Goal: Task Accomplishment & Management: Use online tool/utility

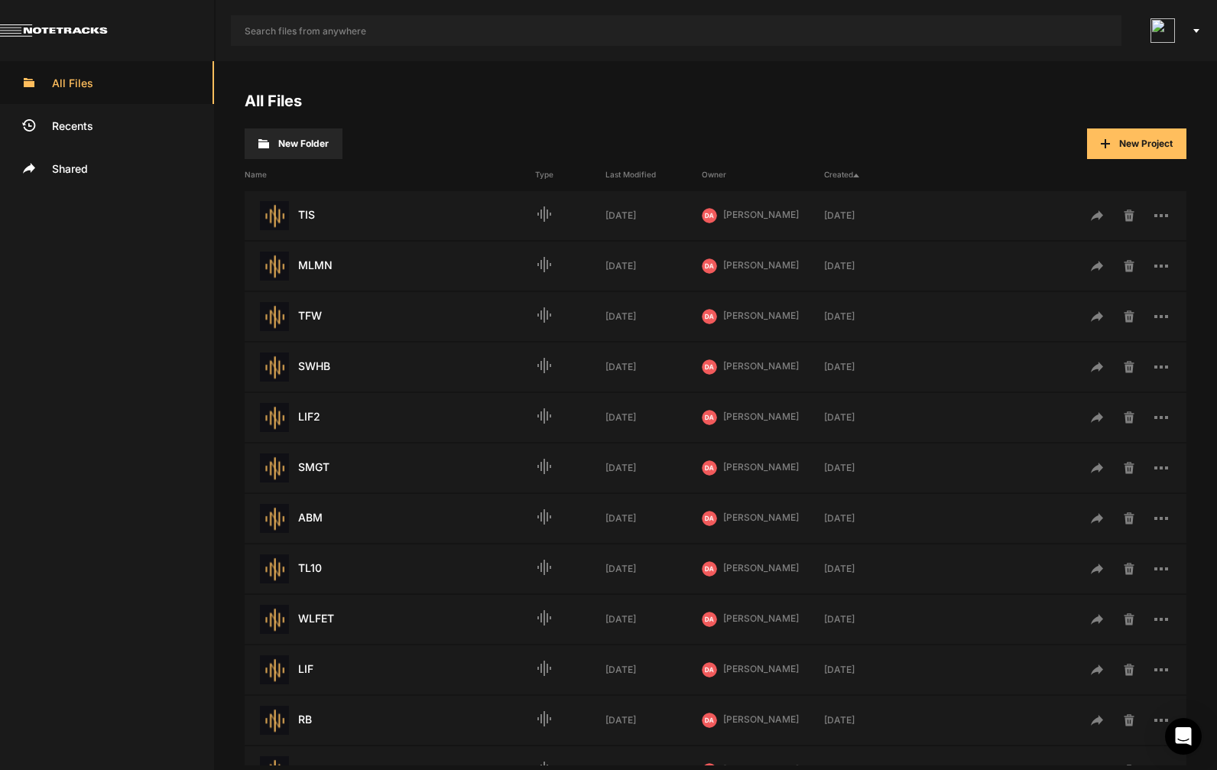
click at [468, 78] on div "All Files New Folder New Project Name Type Last Modified Owner Created TIS Last…" at bounding box center [715, 415] width 1003 height 709
click at [513, 28] on input "text" at bounding box center [676, 30] width 891 height 31
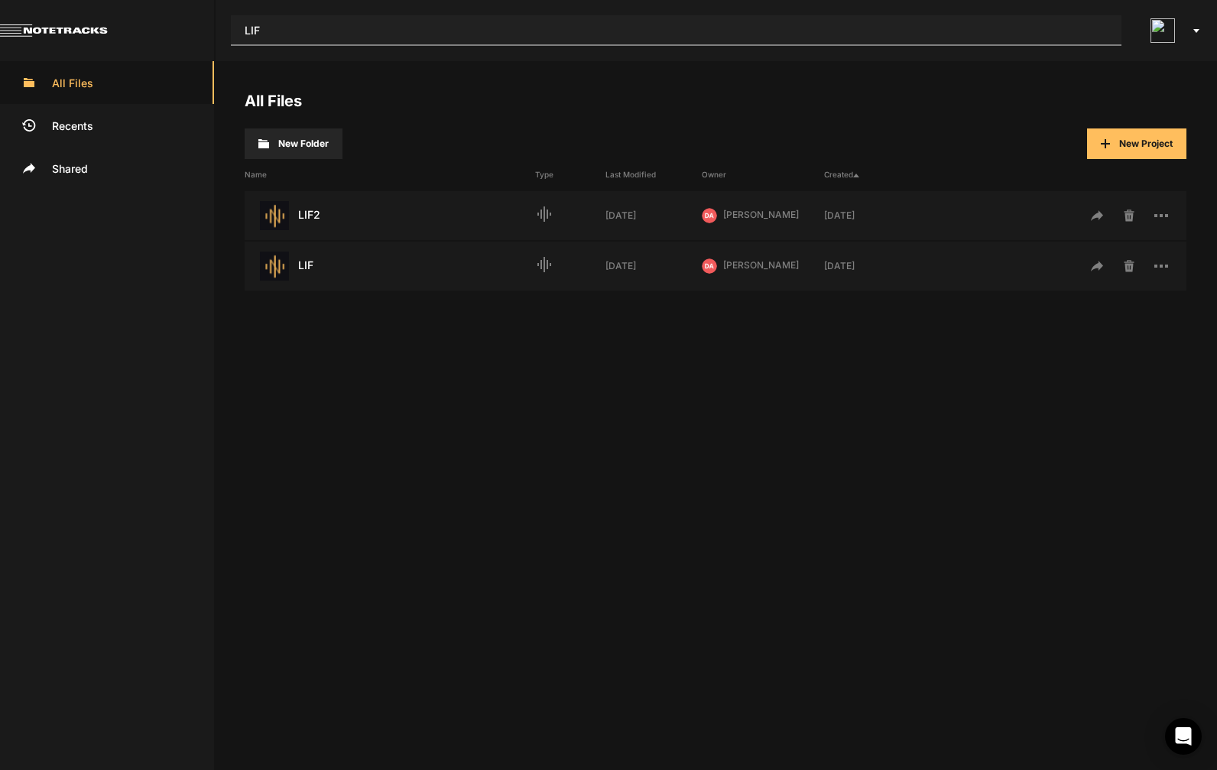
type input "LIF"
click at [315, 271] on div "LIF Last Modified: 7 days ago" at bounding box center [390, 266] width 291 height 29
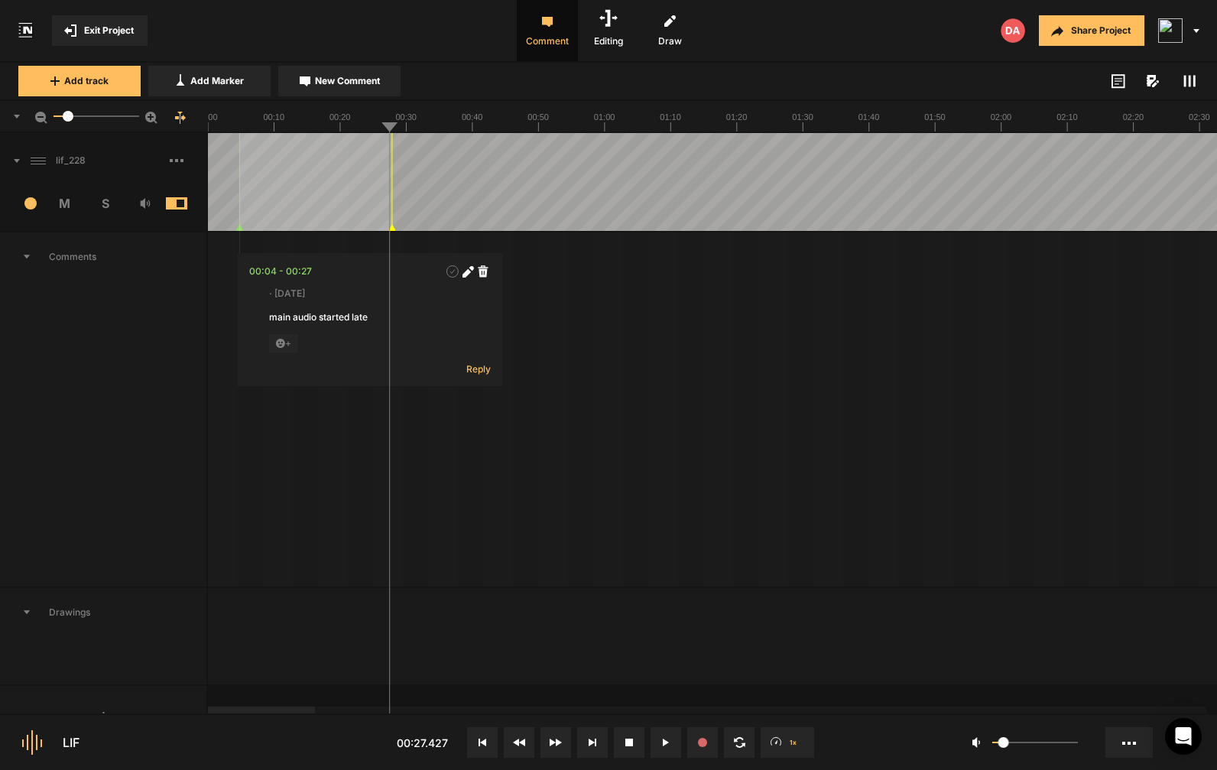
click at [178, 157] on span at bounding box center [188, 160] width 37 height 24
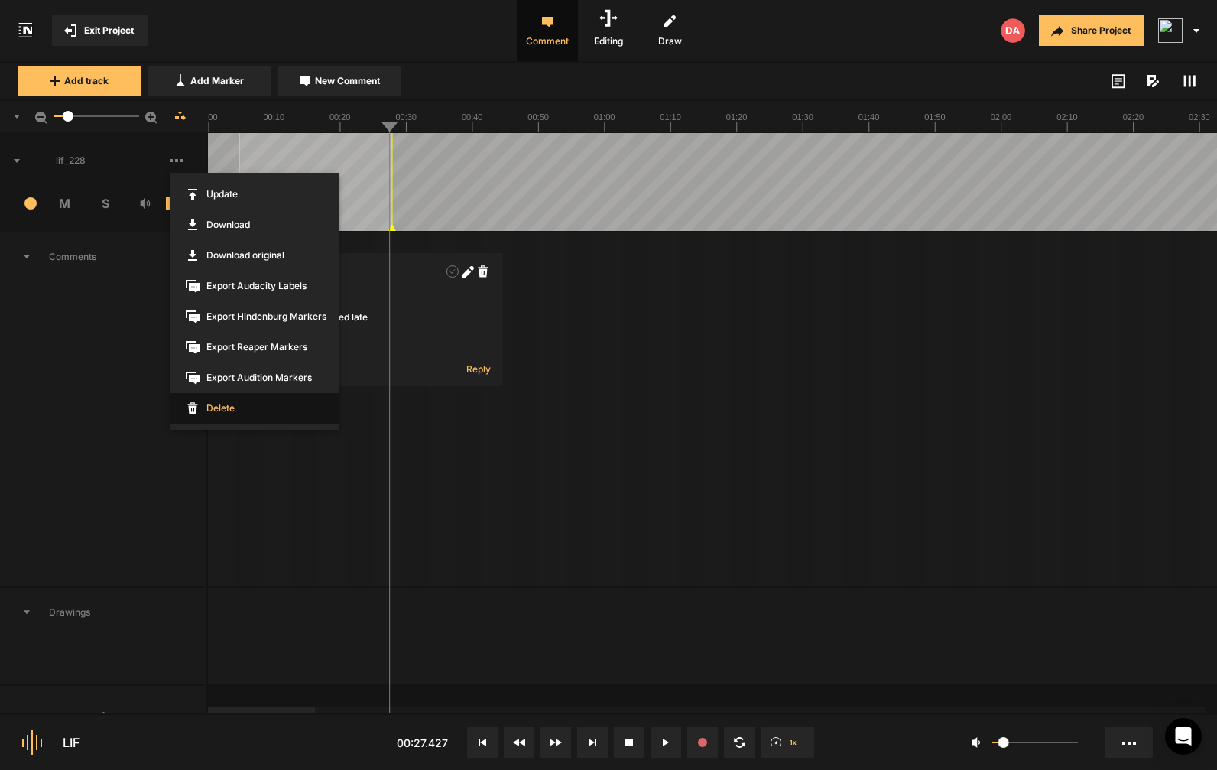
click at [206, 417] on span "Delete" at bounding box center [255, 408] width 170 height 31
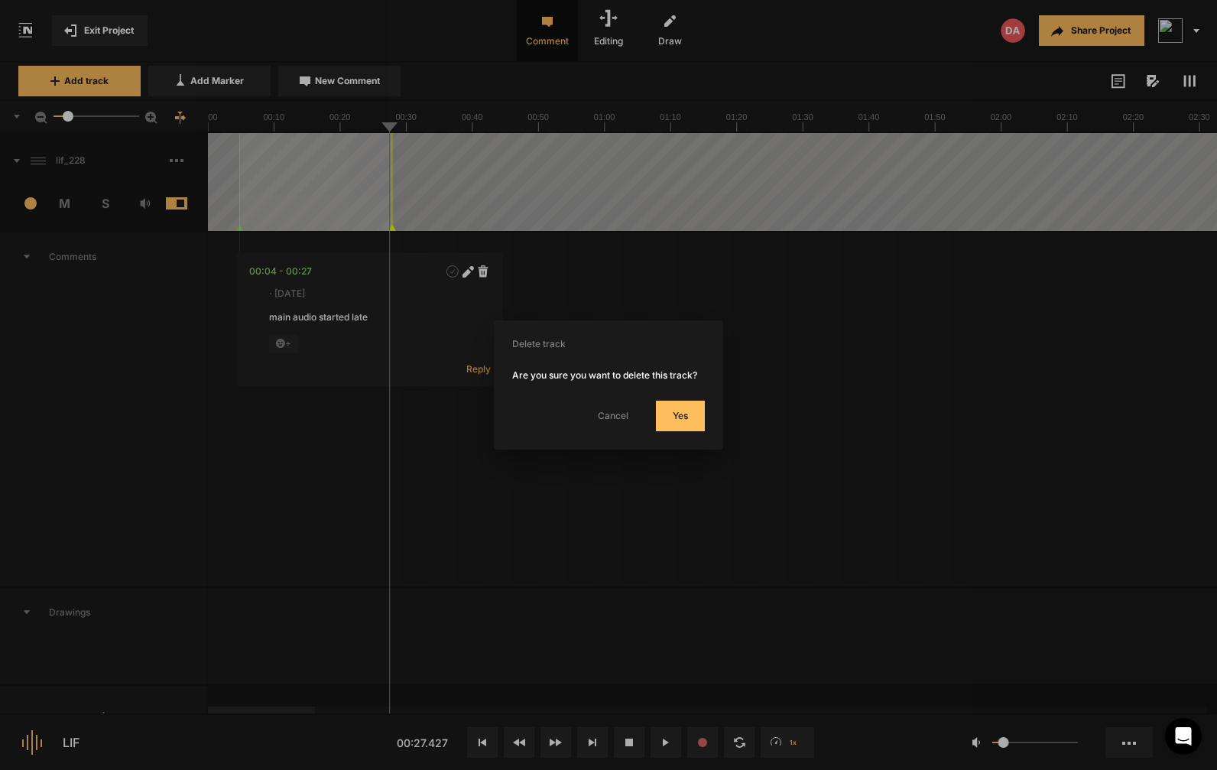
click at [672, 431] on button "Yes" at bounding box center [680, 416] width 49 height 31
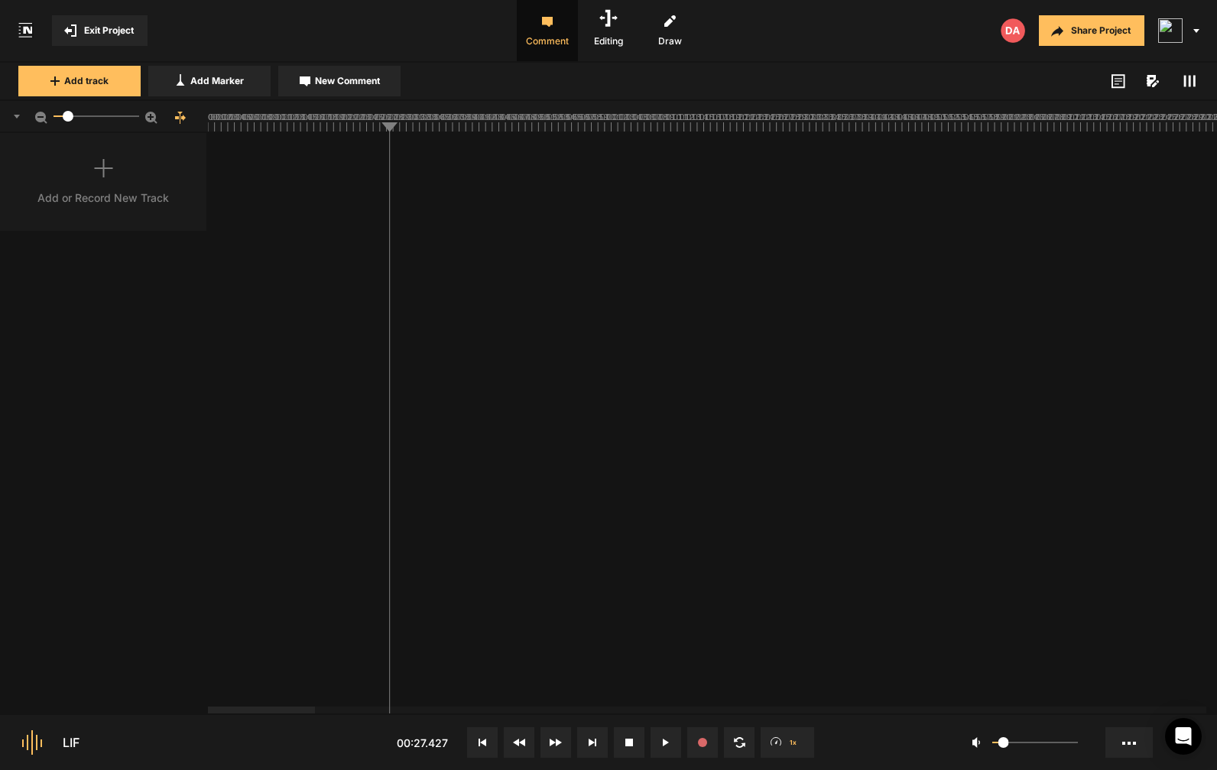
click at [70, 89] on button "Add track" at bounding box center [79, 81] width 122 height 31
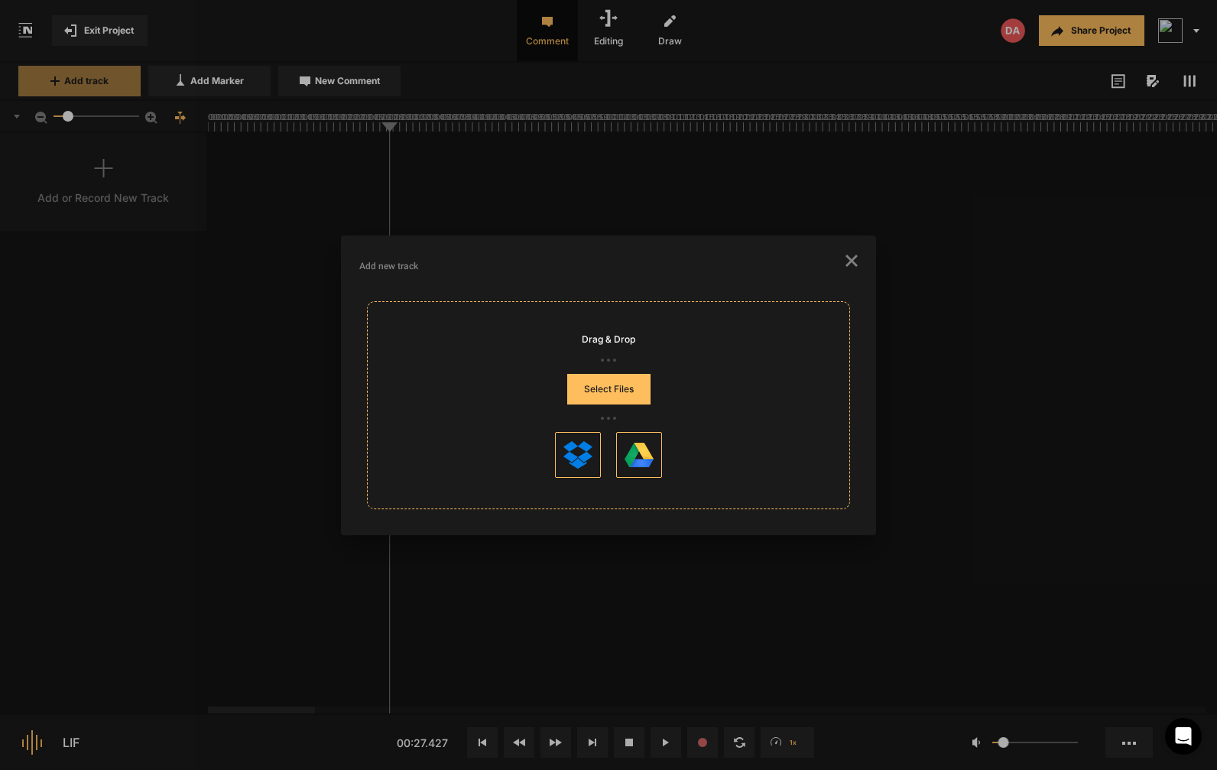
click at [591, 393] on button "Select Files" at bounding box center [608, 389] width 83 height 31
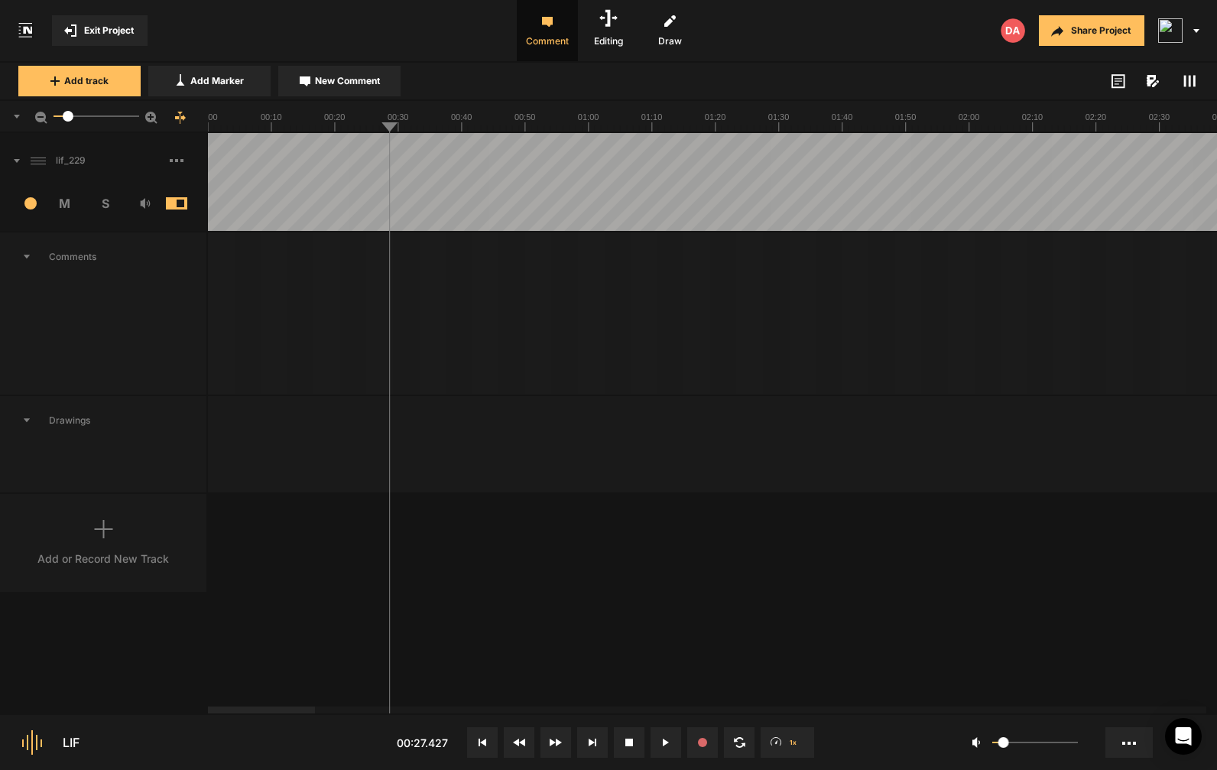
click at [481, 735] on button at bounding box center [482, 742] width 31 height 31
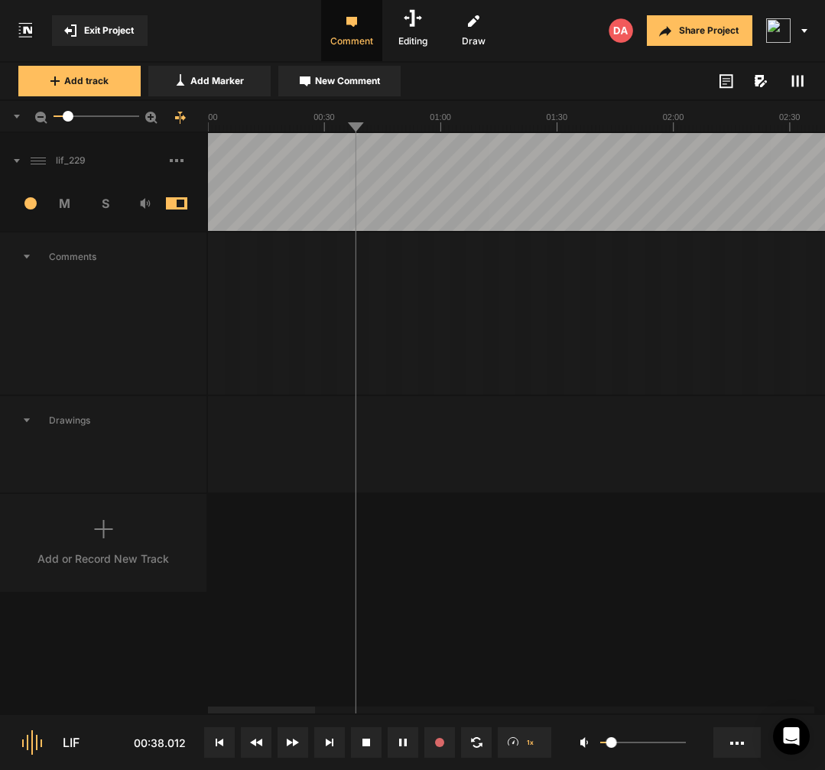
click at [358, 86] on span "New Comment" at bounding box center [347, 81] width 65 height 14
type textarea "uh"
click at [368, 275] on div "00:35" at bounding box center [367, 271] width 27 height 15
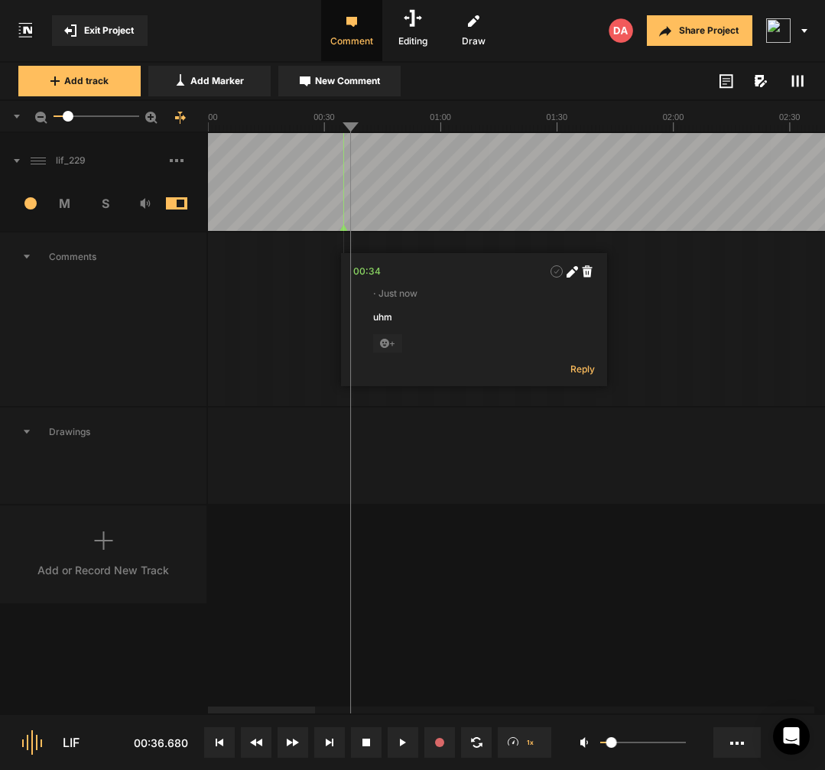
click at [345, 228] on polygon at bounding box center [343, 228] width 7 height 6
click at [368, 274] on div "00:34" at bounding box center [367, 271] width 28 height 15
click at [407, 742] on button at bounding box center [403, 742] width 31 height 31
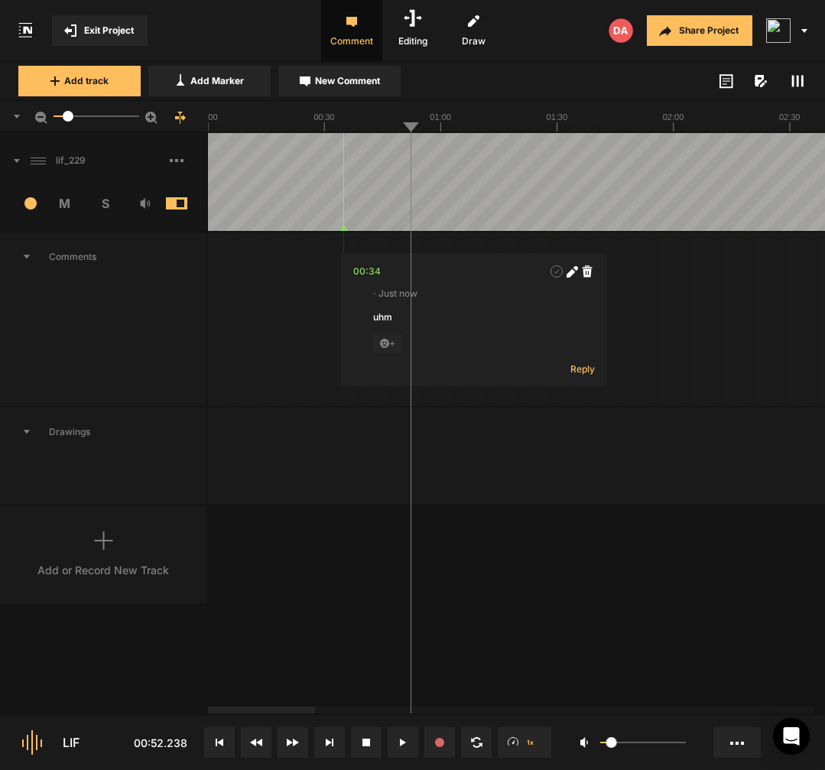
click at [404, 746] on button at bounding box center [403, 742] width 31 height 31
click at [402, 748] on button at bounding box center [403, 742] width 31 height 31
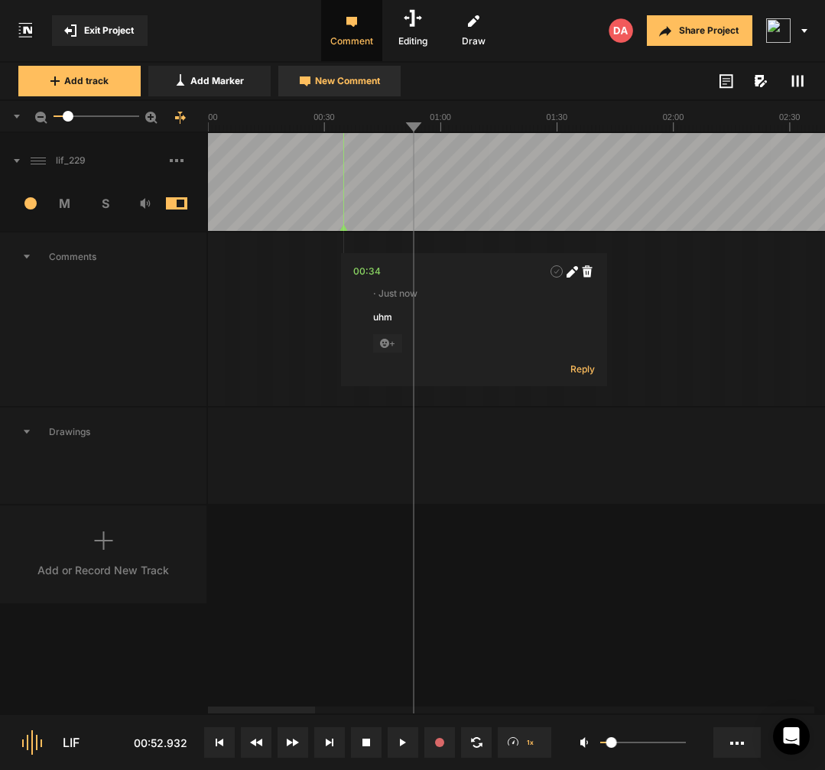
click at [379, 93] on button "New Comment" at bounding box center [339, 81] width 122 height 31
type textarea "uhm"
click at [372, 273] on div "00:34" at bounding box center [367, 271] width 28 height 15
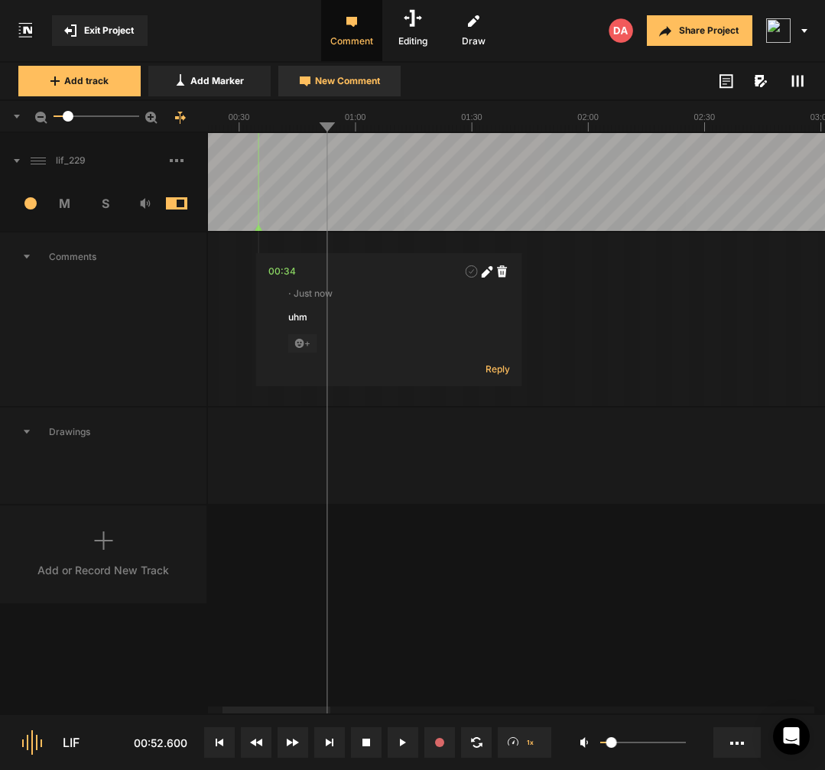
click at [367, 87] on span "New Comment" at bounding box center [347, 81] width 65 height 14
type textarea "uhm"
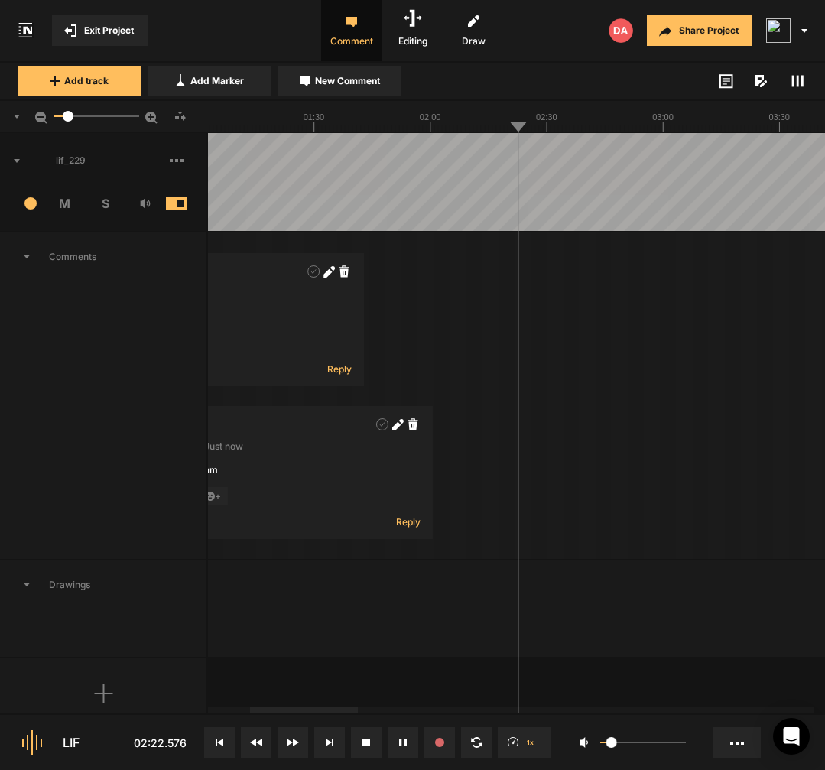
click at [372, 86] on span "New Comment" at bounding box center [347, 81] width 65 height 14
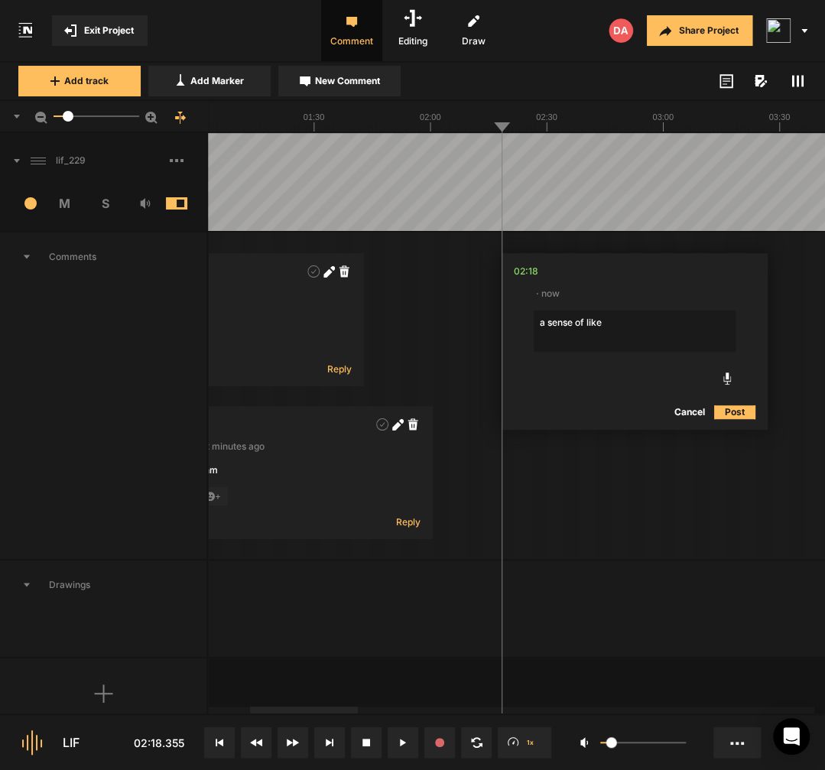
click at [541, 317] on textarea "a sense of like" at bounding box center [635, 330] width 202 height 41
type textarea "[a sen-]a sense of like"
click at [531, 271] on div "02:18" at bounding box center [523, 271] width 24 height 15
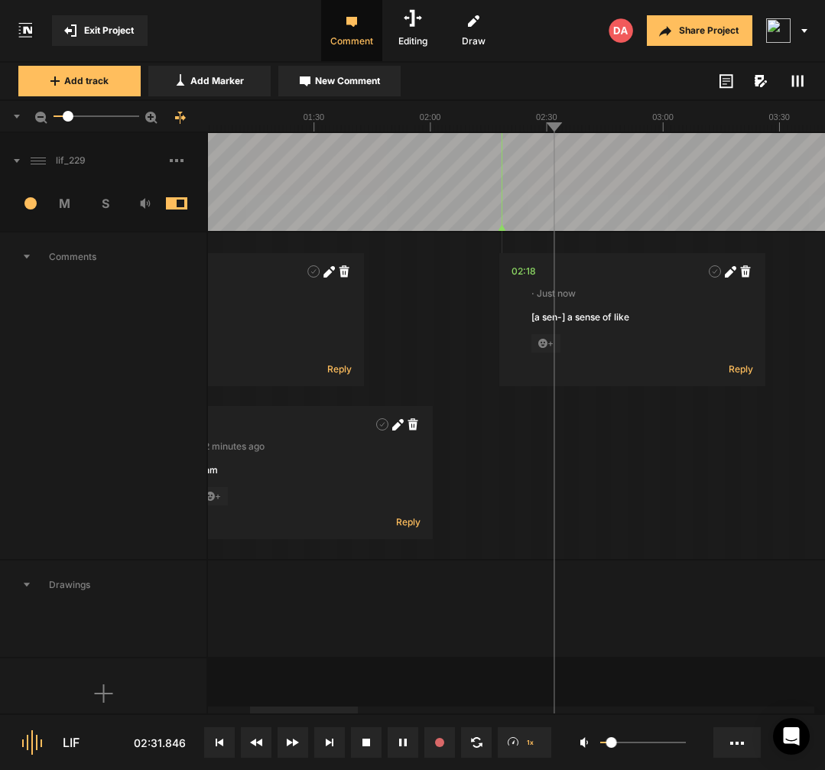
click at [378, 76] on span "New Comment" at bounding box center [347, 81] width 65 height 14
type textarea "uhm"
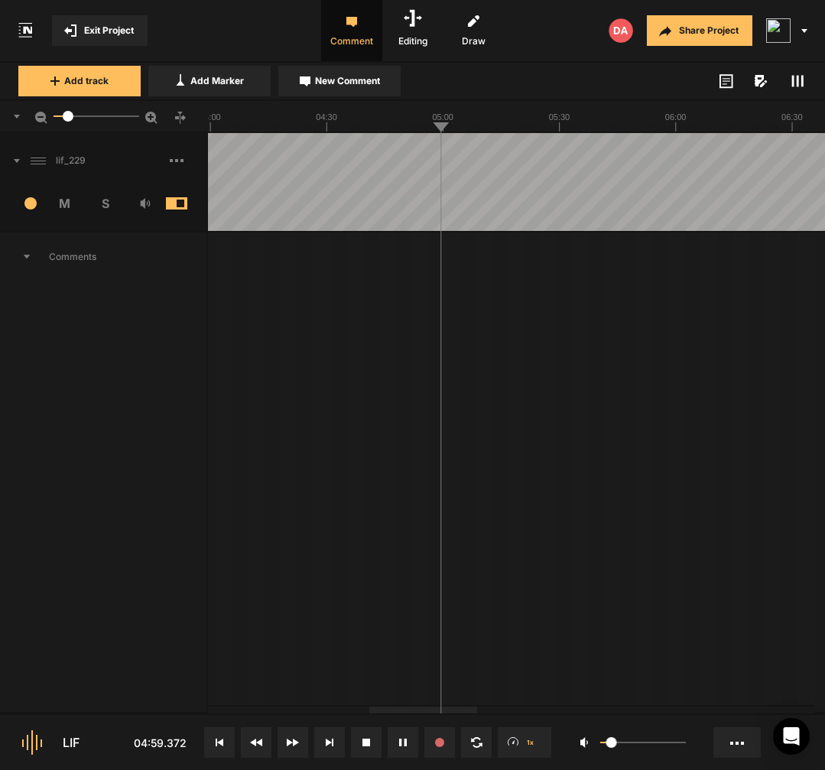
click at [359, 80] on span "New Comment" at bounding box center [347, 81] width 65 height 14
type textarea "uhm"
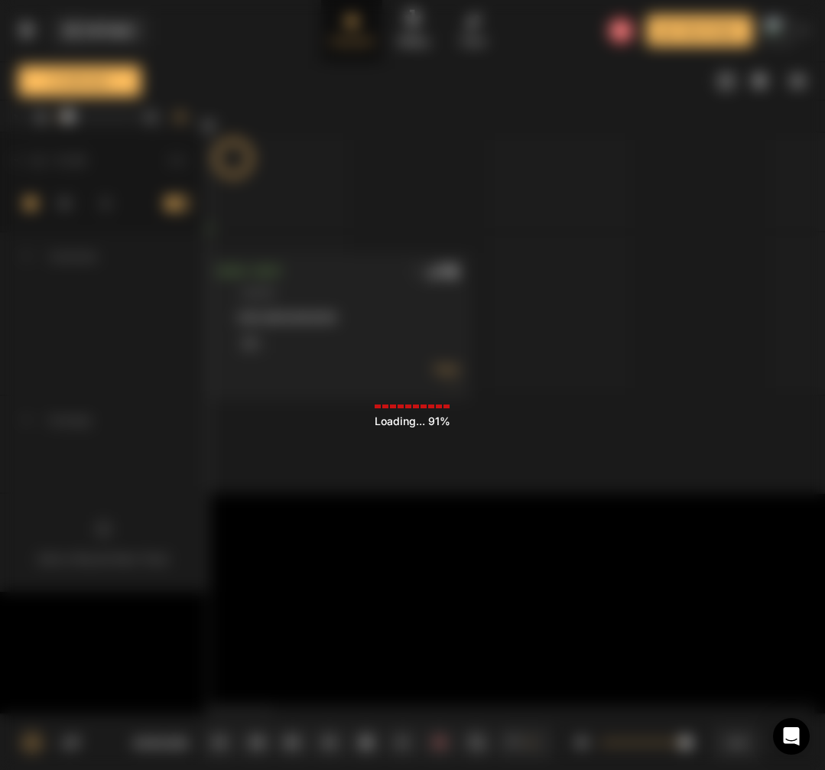
click at [326, 537] on div "Loading ... 91%" at bounding box center [412, 385] width 825 height 770
click at [379, 585] on div "Loading ... 91%" at bounding box center [412, 385] width 825 height 770
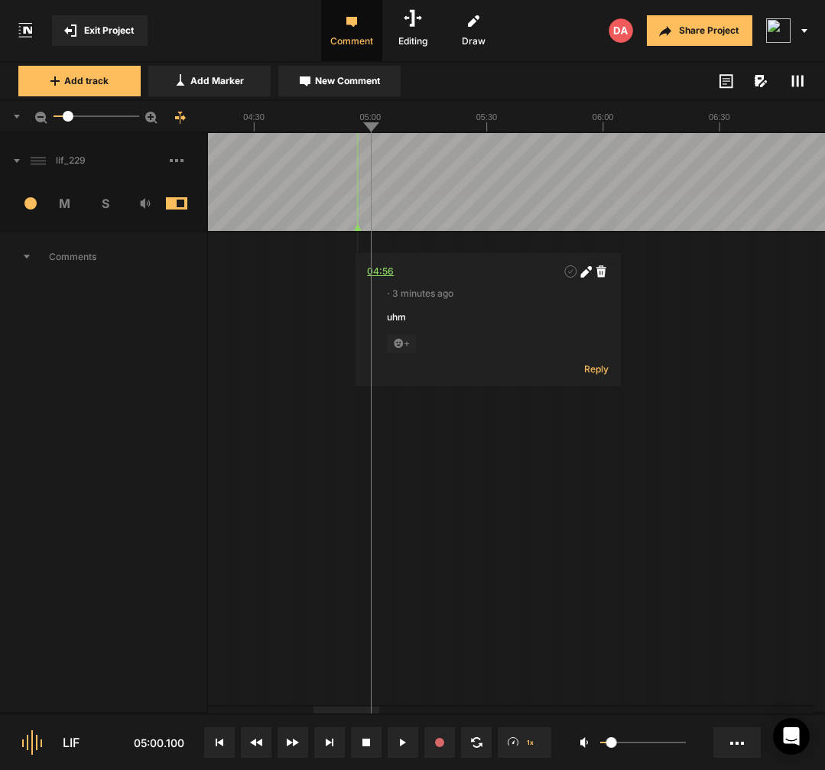
click at [390, 273] on div "04:56" at bounding box center [380, 271] width 27 height 15
click at [380, 274] on div "04:56" at bounding box center [380, 271] width 27 height 15
click at [360, 229] on polygon at bounding box center [358, 228] width 7 height 6
click at [389, 273] on div "04:56" at bounding box center [381, 271] width 27 height 15
click at [360, 229] on polygon at bounding box center [358, 228] width 7 height 6
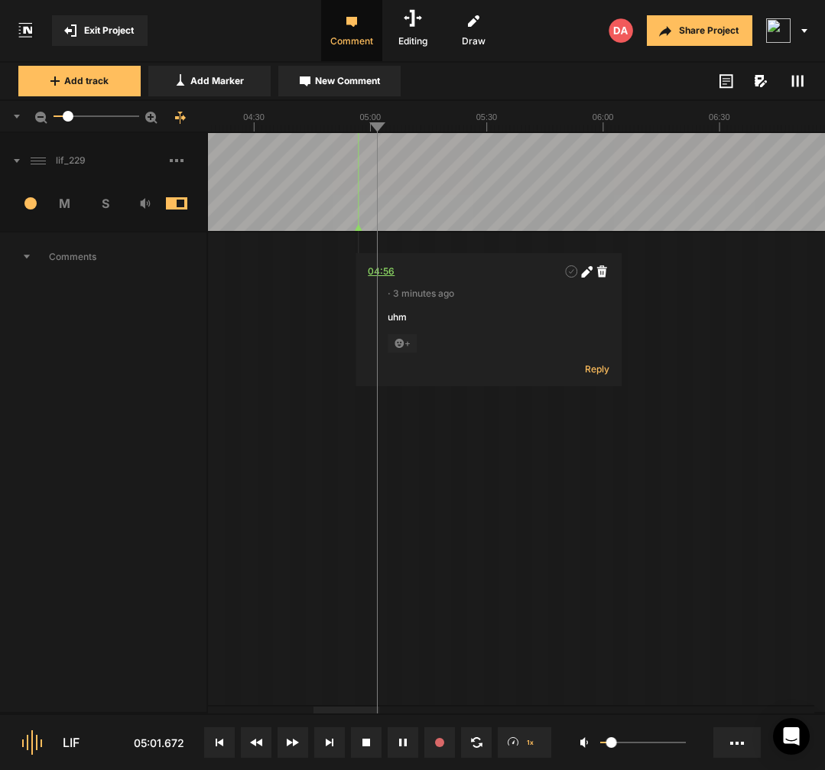
click at [382, 278] on div "04:56" at bounding box center [381, 271] width 27 height 15
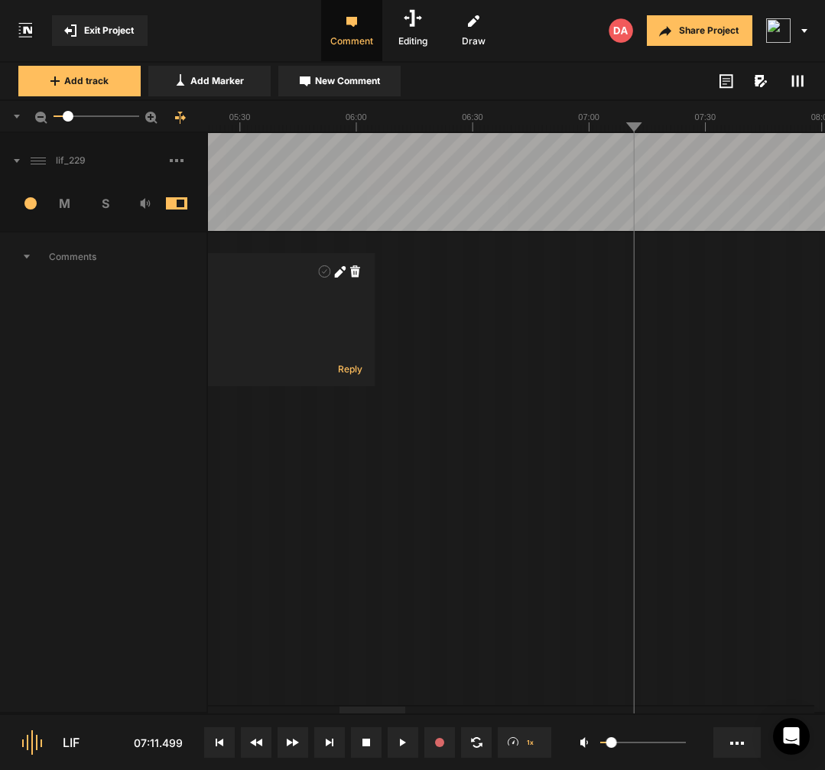
click at [336, 88] on button "New Comment" at bounding box center [339, 81] width 122 height 31
type textarea "uhm"
click at [648, 274] on div "07:09" at bounding box center [648, 271] width 27 height 15
click at [656, 275] on div "07:09" at bounding box center [648, 271] width 27 height 15
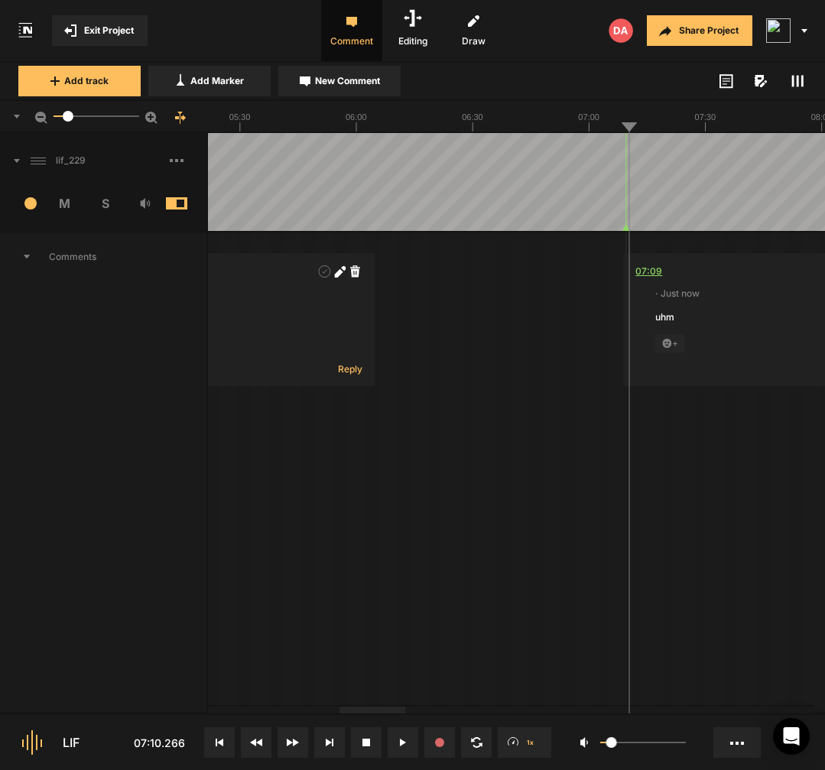
click at [655, 274] on div "07:09" at bounding box center [648, 271] width 27 height 15
click at [628, 228] on icon at bounding box center [624, 228] width 7 height 6
click at [651, 267] on div "07:09" at bounding box center [648, 271] width 27 height 15
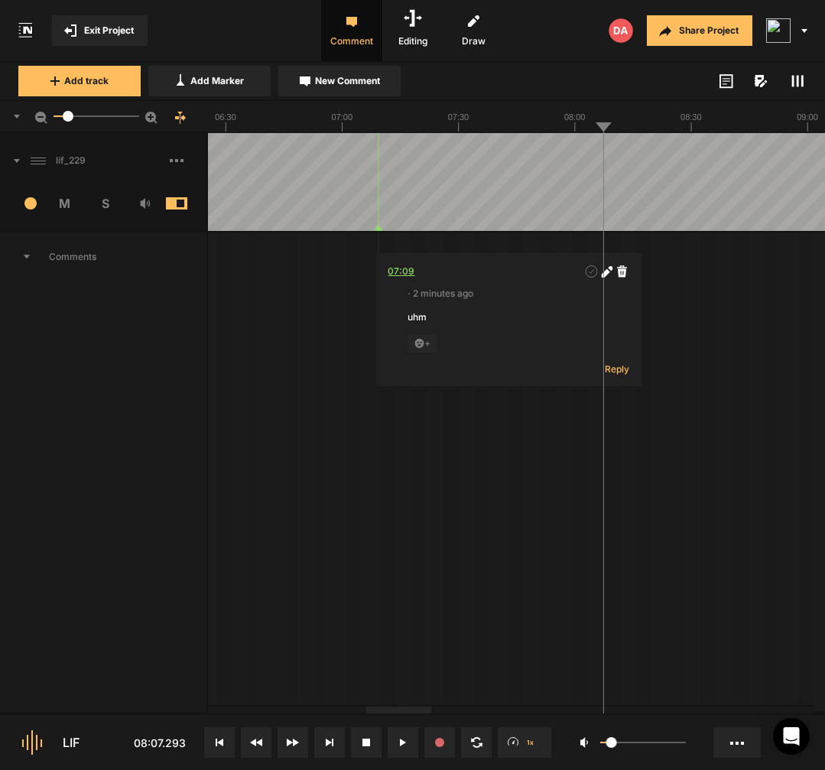
click at [410, 276] on div "07:09" at bounding box center [401, 271] width 27 height 15
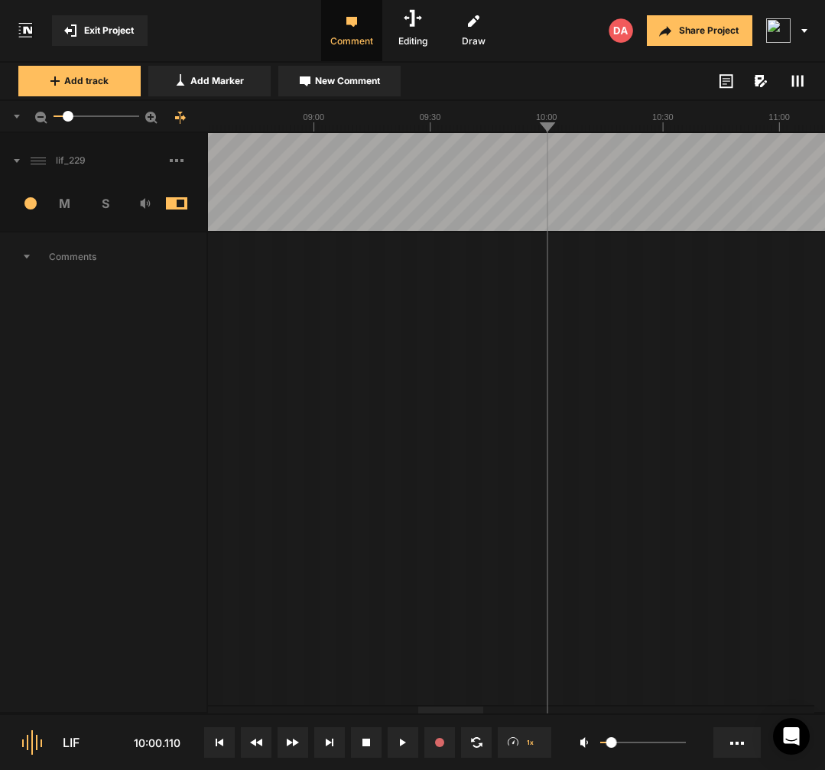
click at [383, 83] on button "New Comment" at bounding box center [339, 81] width 122 height 31
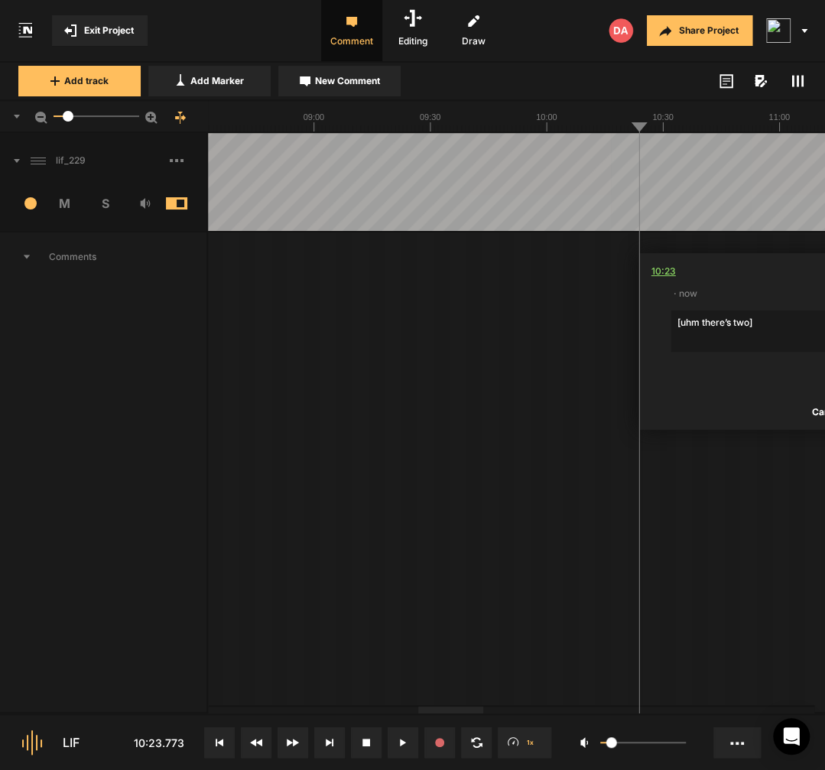
click at [654, 271] on div "10:23" at bounding box center [663, 271] width 24 height 15
click at [793, 318] on textarea "[uhm there’s two]" at bounding box center [772, 330] width 202 height 41
paste textarea "here's basically two ways to engage with"
type textarea "[uhm there’s two] here's basically two ways to engage with"
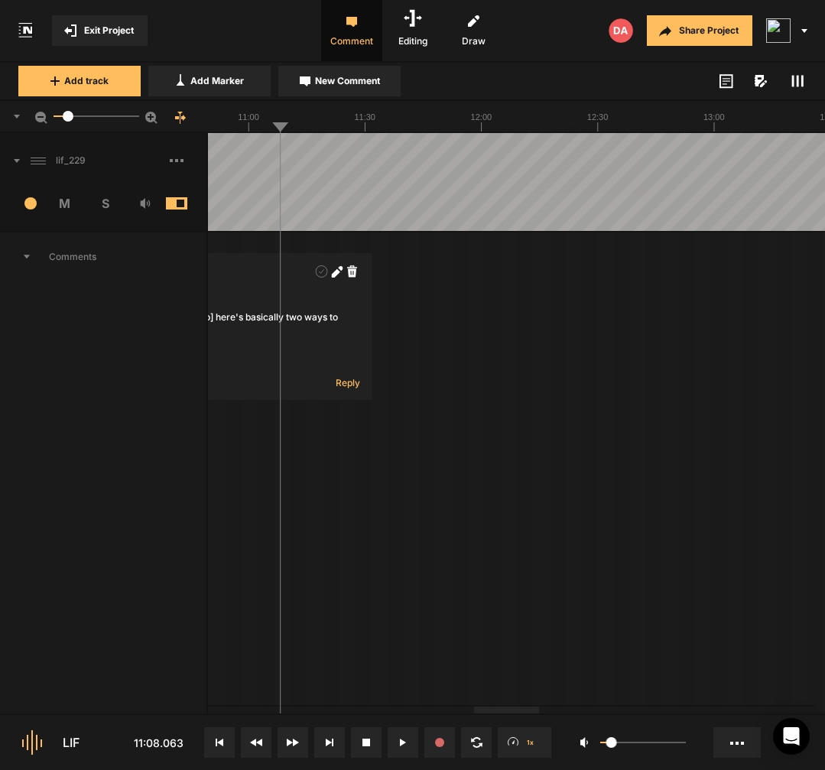
click at [270, 210] on div at bounding box center [558, 182] width 5738 height 98
click at [264, 210] on div at bounding box center [558, 182] width 5738 height 98
click at [384, 89] on button "New Comment" at bounding box center [339, 81] width 122 height 31
click at [298, 274] on div "11:04" at bounding box center [291, 271] width 23 height 15
click at [445, 332] on textarea "[but the second]" at bounding box center [401, 330] width 202 height 41
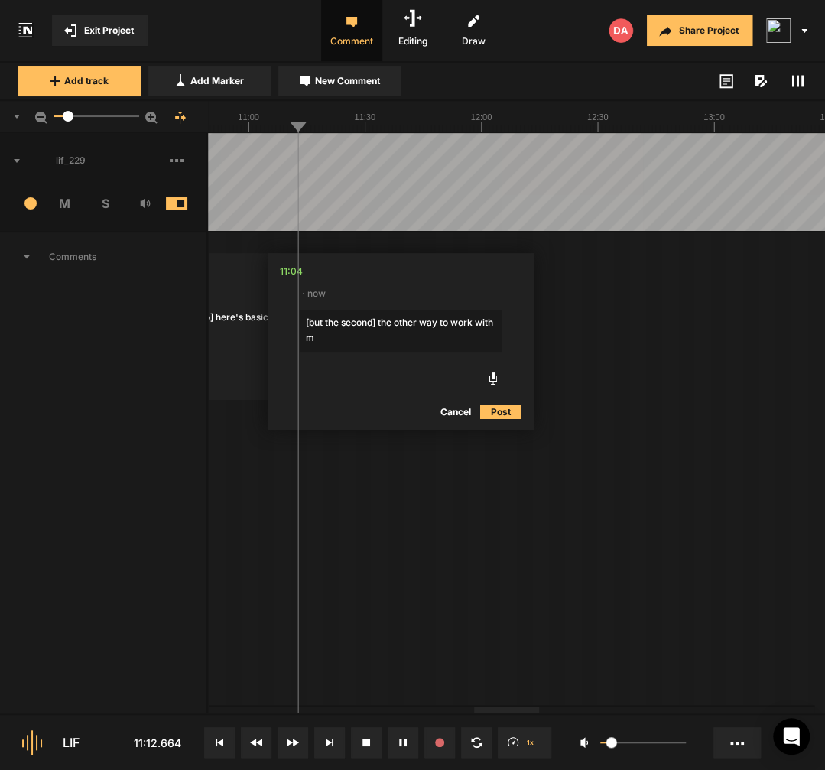
type textarea "[but the second] the other way to work with me"
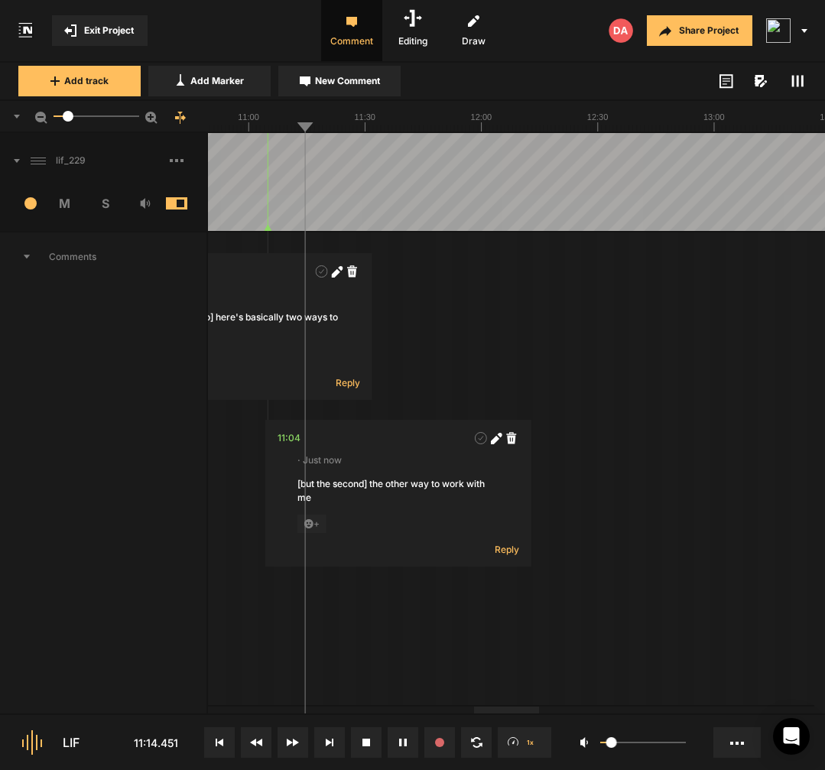
scroll to position [38, 0]
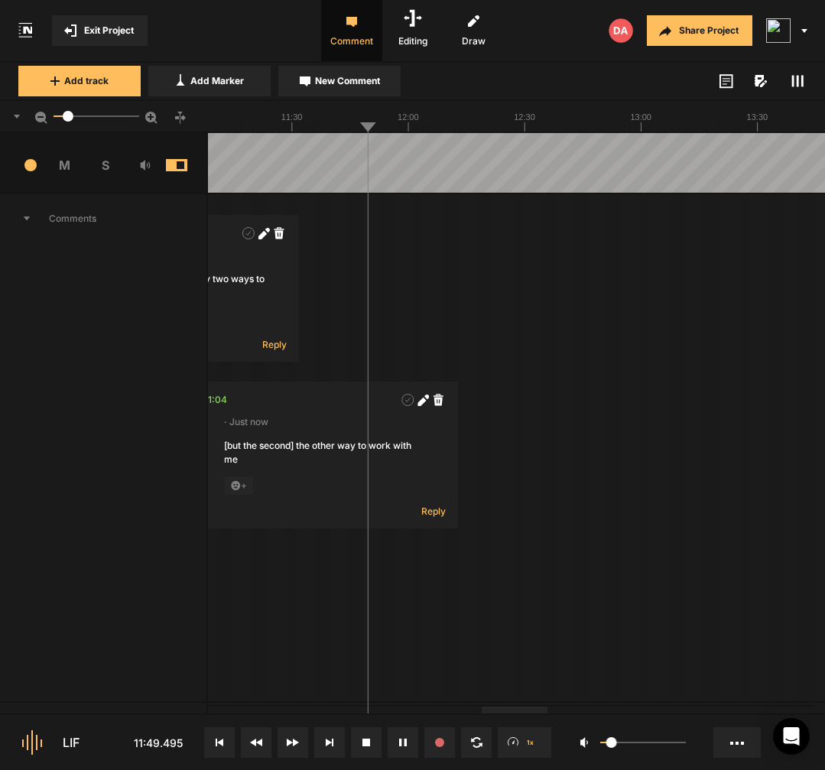
click at [349, 175] on div at bounding box center [485, 144] width 5738 height 98
click at [341, 170] on div at bounding box center [485, 144] width 5738 height 98
click at [352, 81] on span "New Comment" at bounding box center [347, 81] width 65 height 14
type textarea "w"
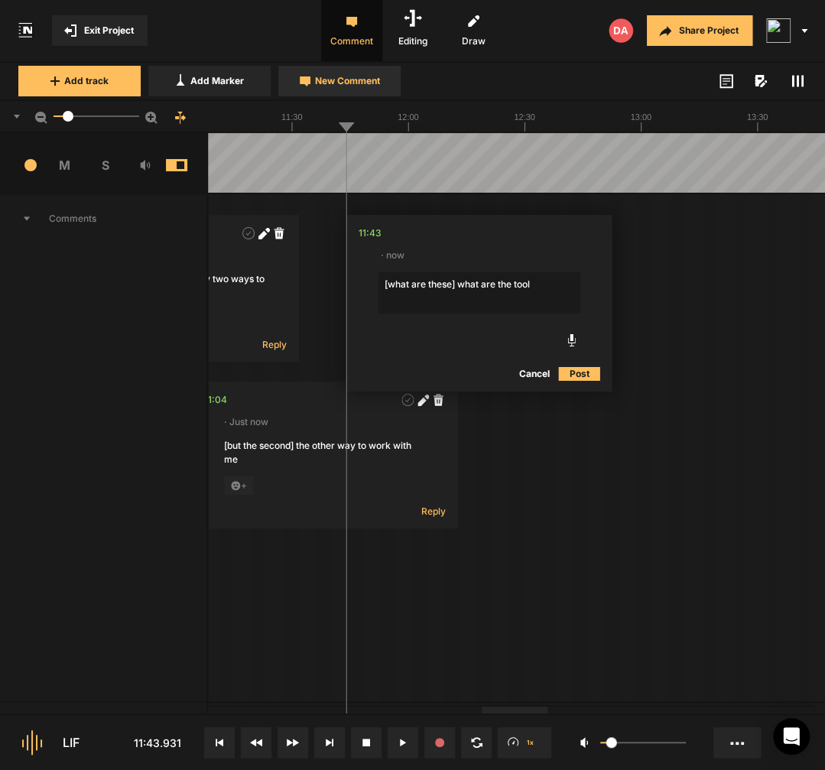
type textarea "[what are these] what are the tools"
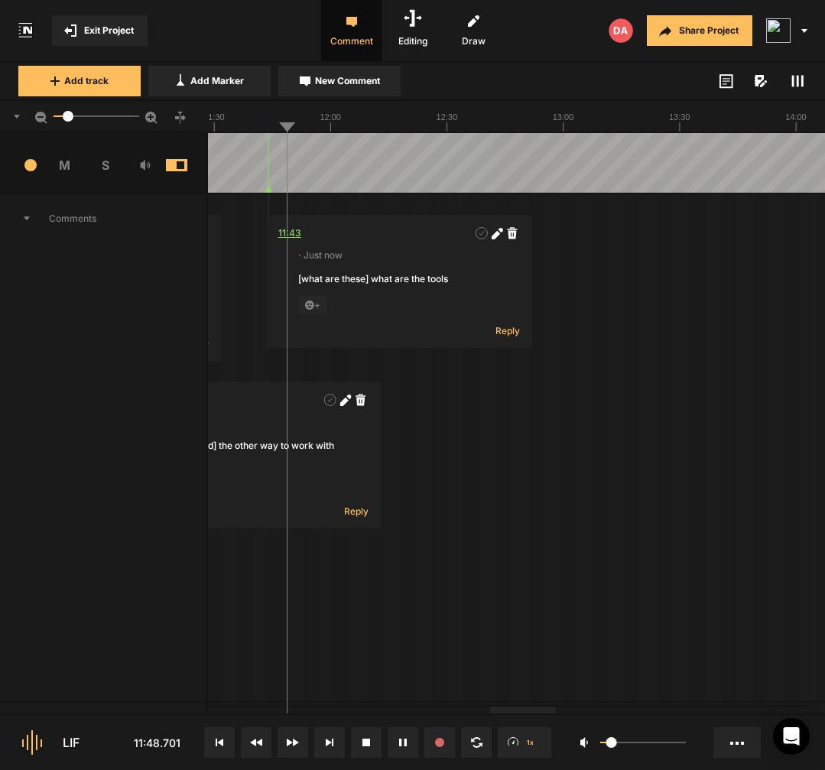
click at [285, 232] on div "11:43" at bounding box center [289, 233] width 23 height 15
click at [501, 235] on icon at bounding box center [496, 233] width 11 height 11
click at [372, 281] on textarea "[what are these] what are the tools" at bounding box center [399, 292] width 202 height 41
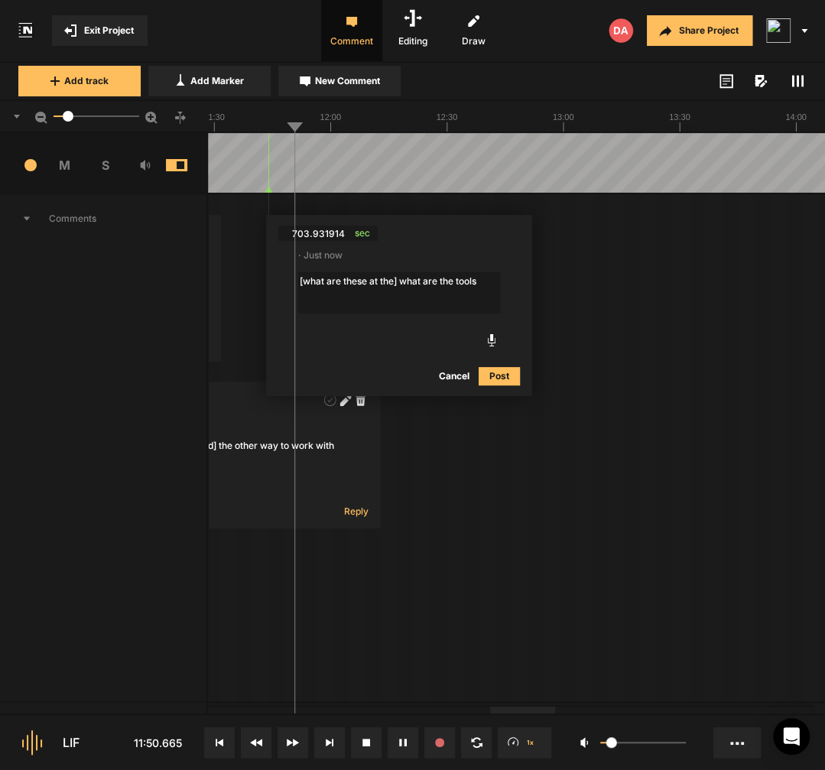
type textarea "[what are these at the-] what are the tools"
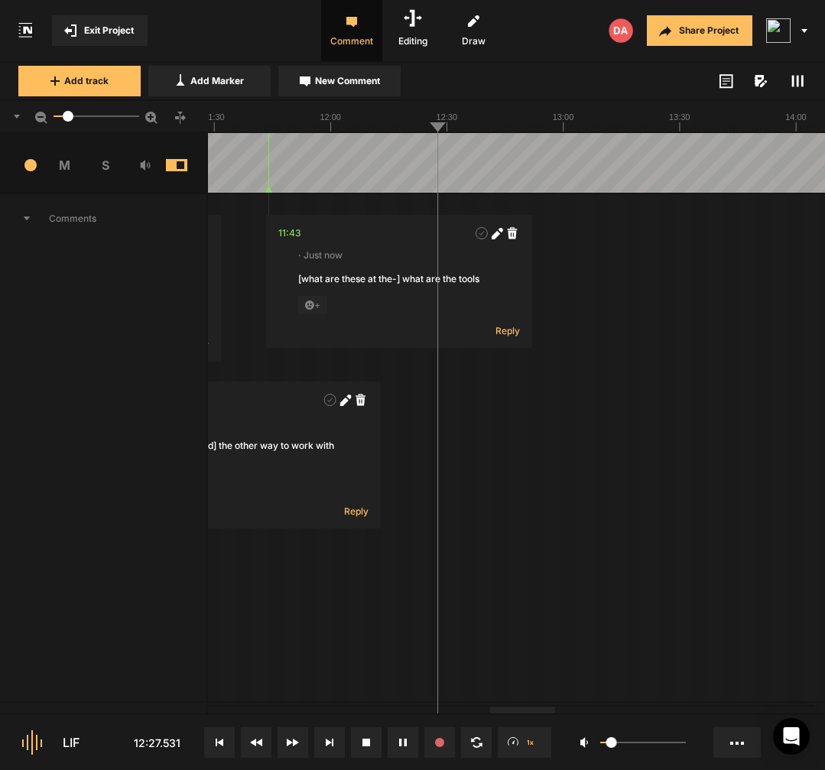
click at [411, 175] on div at bounding box center [407, 144] width 5738 height 98
click at [417, 169] on div at bounding box center [407, 144] width 5738 height 98
click at [367, 87] on span "New Comment" at bounding box center [347, 81] width 65 height 14
type textarea "uh,"
click at [644, 406] on span at bounding box center [644, 399] width 15 height 15
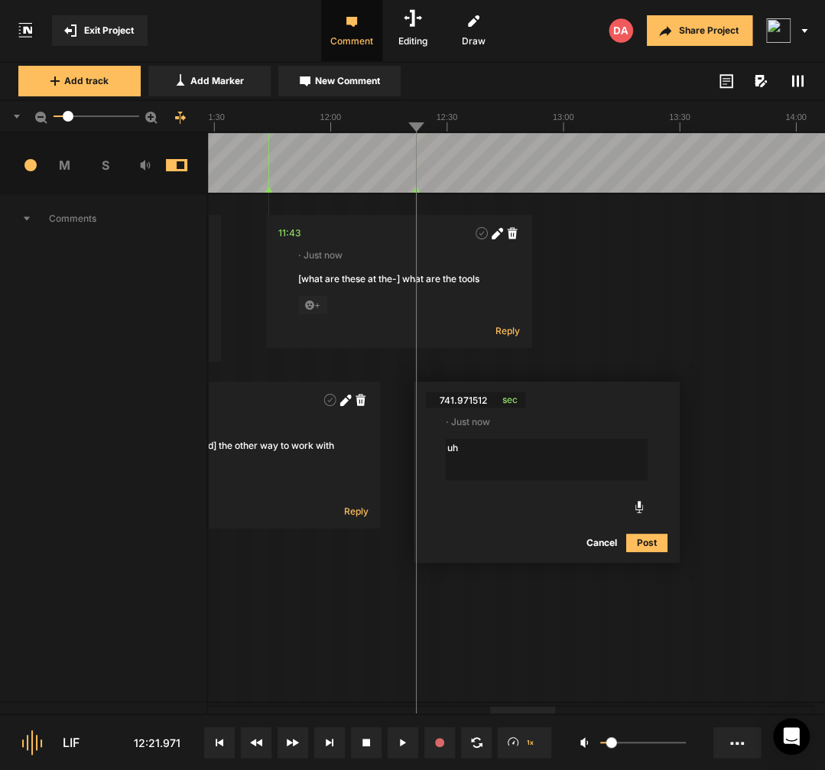
type textarea "uhm"
click at [427, 171] on div at bounding box center [407, 144] width 5738 height 98
click at [365, 84] on span "New Comment" at bounding box center [347, 81] width 65 height 14
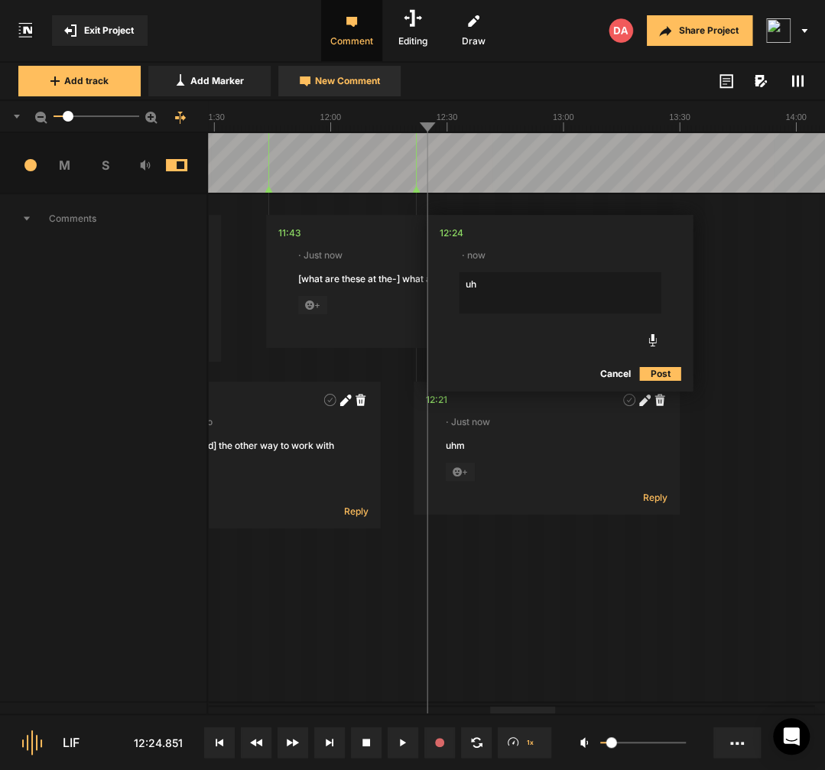
type textarea "uhm"
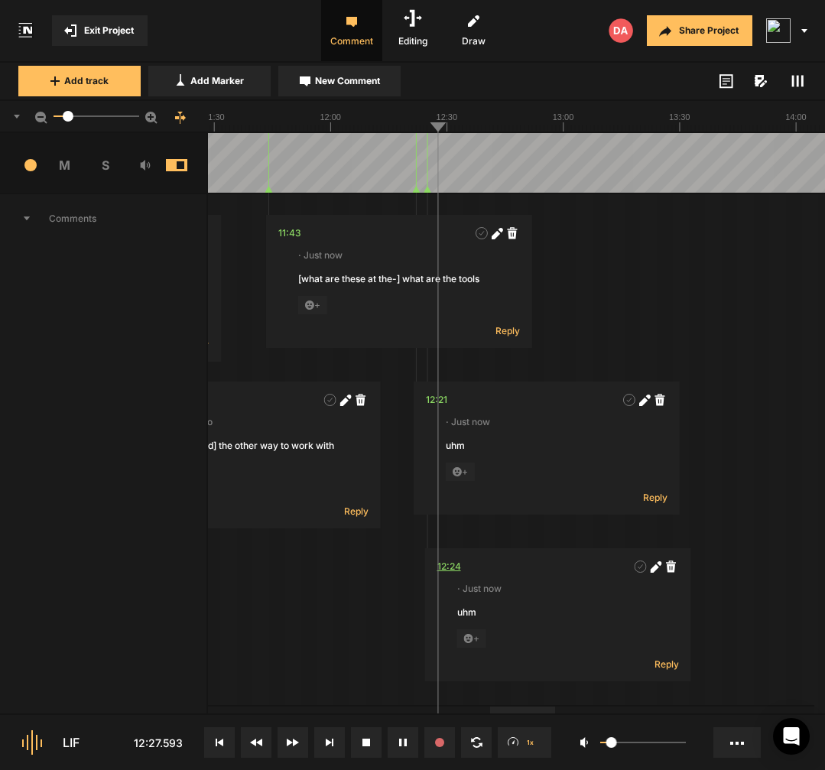
click at [452, 569] on div "12:24" at bounding box center [449, 566] width 24 height 15
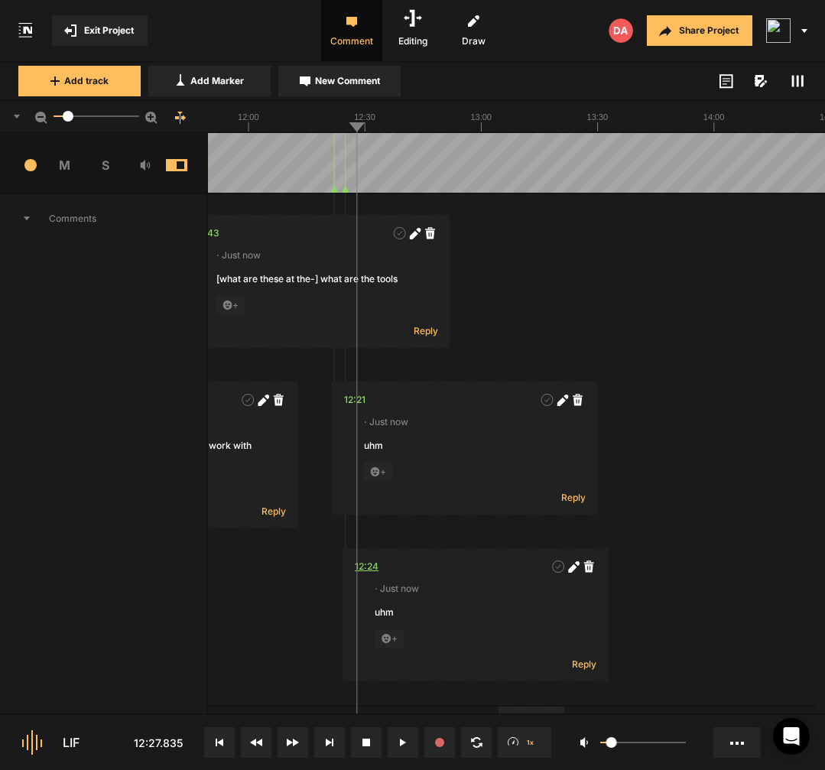
click at [366, 570] on div "12:24" at bounding box center [367, 566] width 24 height 15
click at [350, 176] on div at bounding box center [325, 144] width 5738 height 98
click at [360, 88] on button "New Comment" at bounding box center [339, 81] width 122 height 31
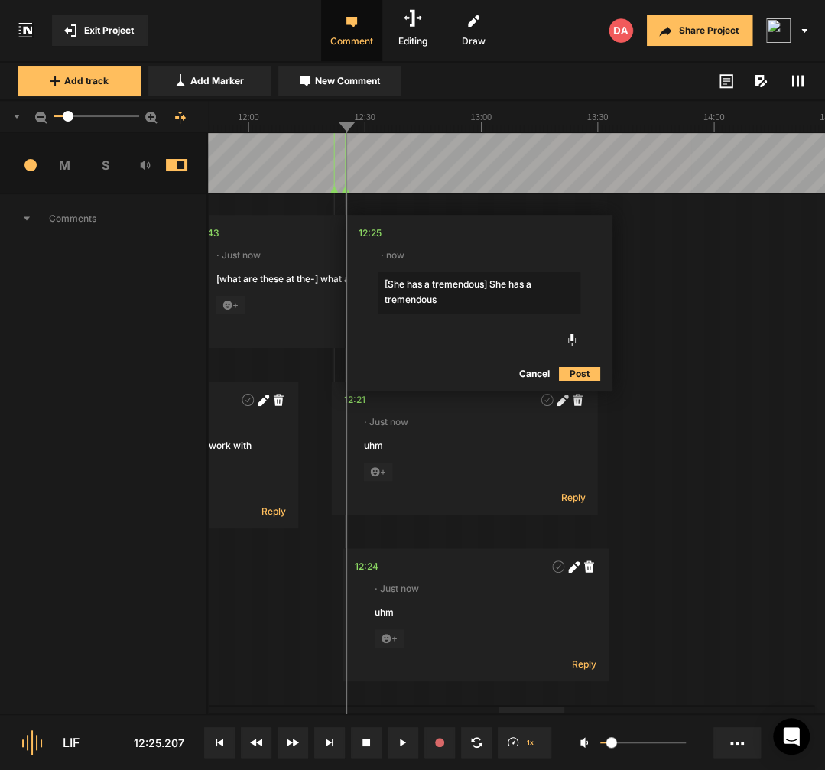
click at [430, 278] on textarea "[She has a tremendous] She has a tremendous" at bounding box center [479, 292] width 202 height 41
click at [482, 283] on textarea "[She has tremendous] She has a tremendous" at bounding box center [479, 292] width 202 height 41
type textarea "[She has tremen-] She has a tremendous"
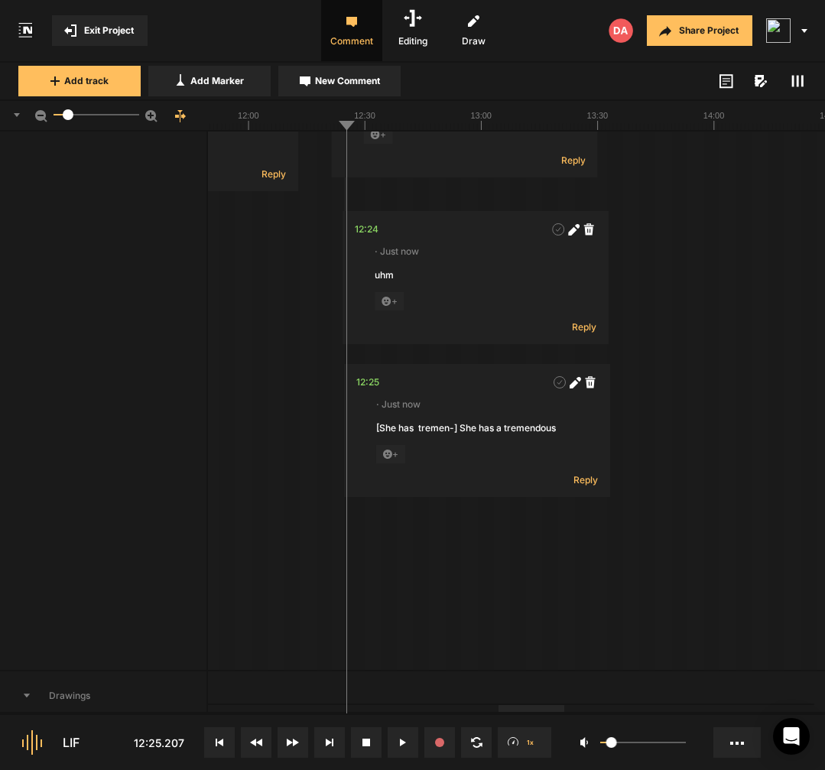
scroll to position [492, 0]
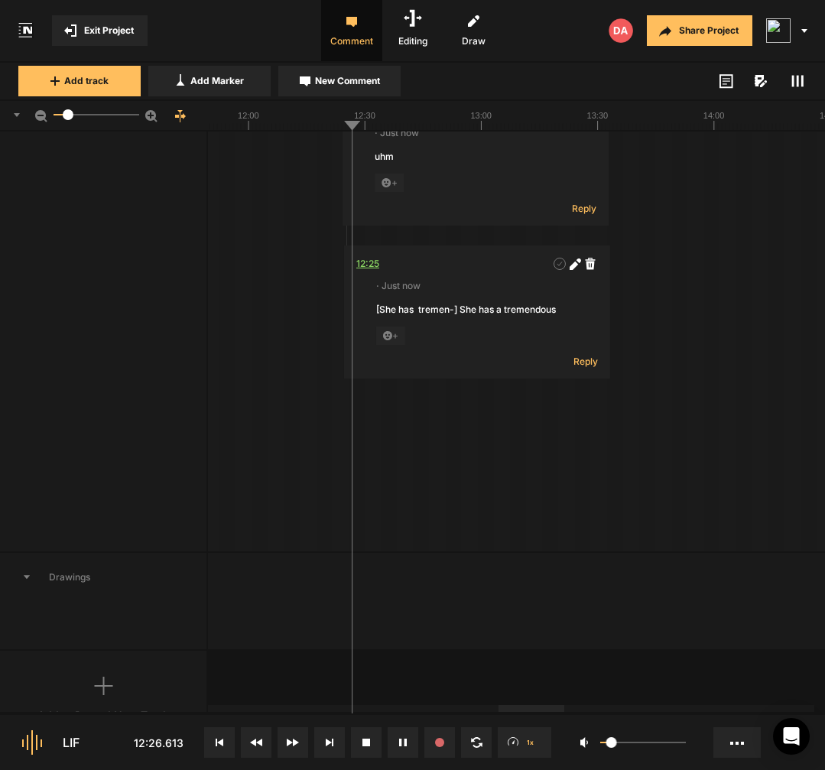
click at [378, 268] on div "12:25" at bounding box center [367, 263] width 23 height 15
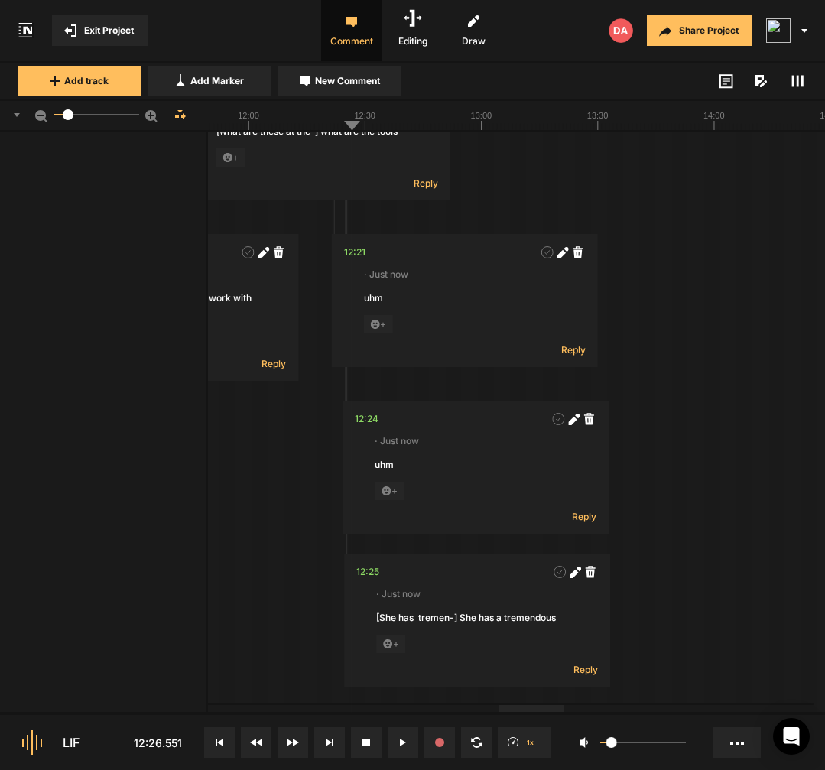
scroll to position [184, 0]
click at [365, 421] on div "12:24" at bounding box center [367, 418] width 24 height 15
click at [576, 422] on icon at bounding box center [573, 419] width 11 height 11
click at [520, 565] on button "Cancel" at bounding box center [530, 562] width 49 height 18
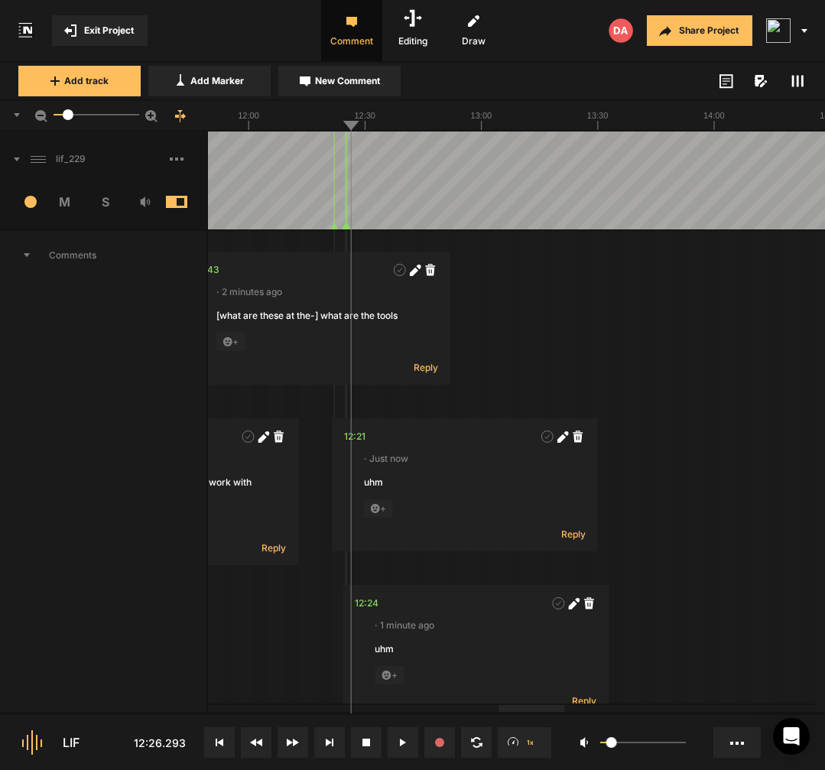
scroll to position [0, 0]
click at [368, 605] on div "12:24" at bounding box center [367, 603] width 24 height 15
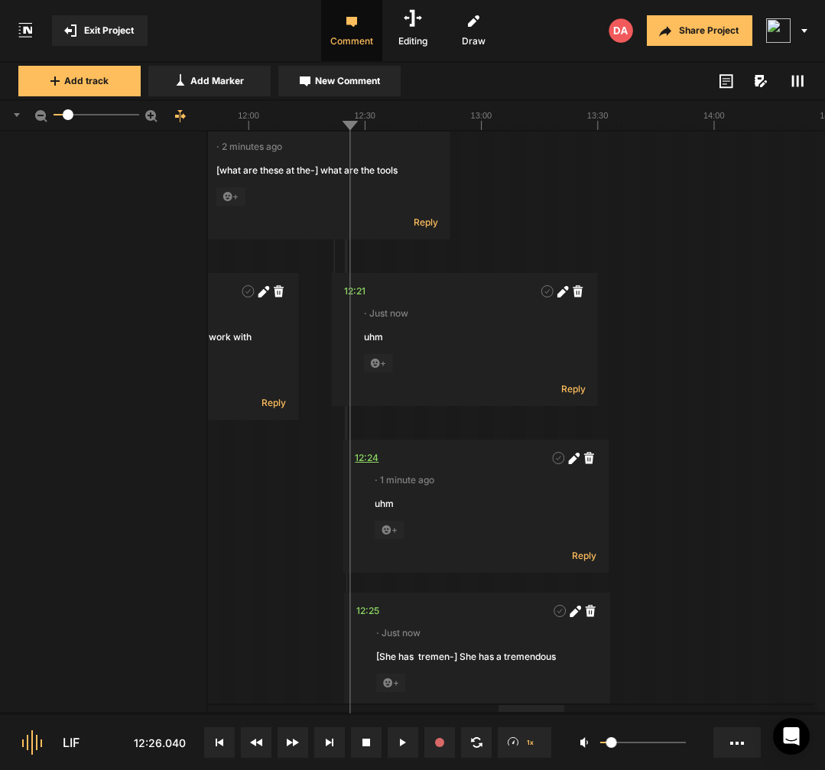
scroll to position [234, 0]
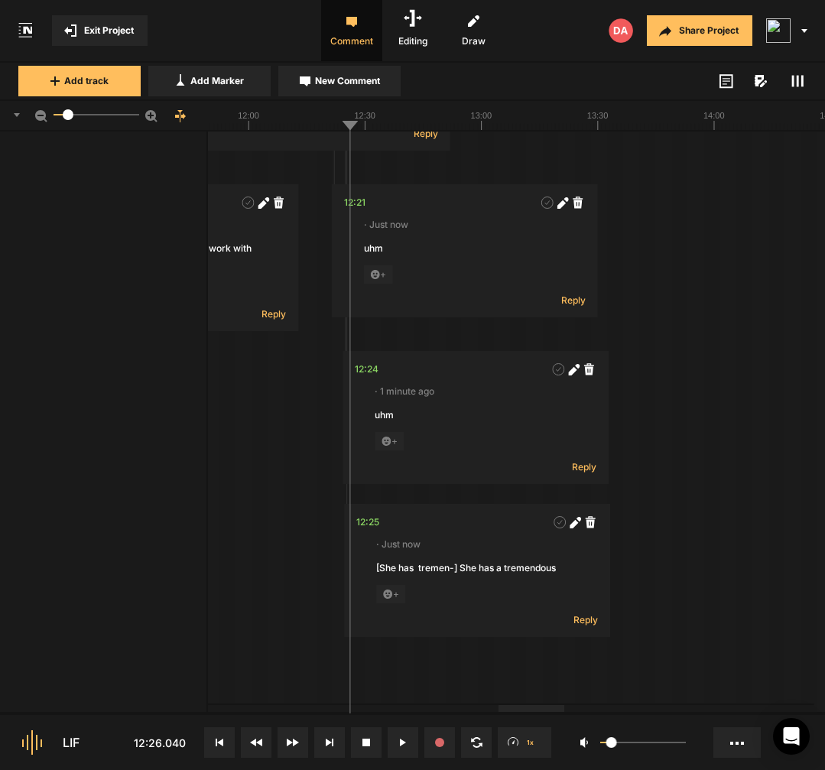
click at [576, 522] on icon at bounding box center [574, 523] width 8 height 8
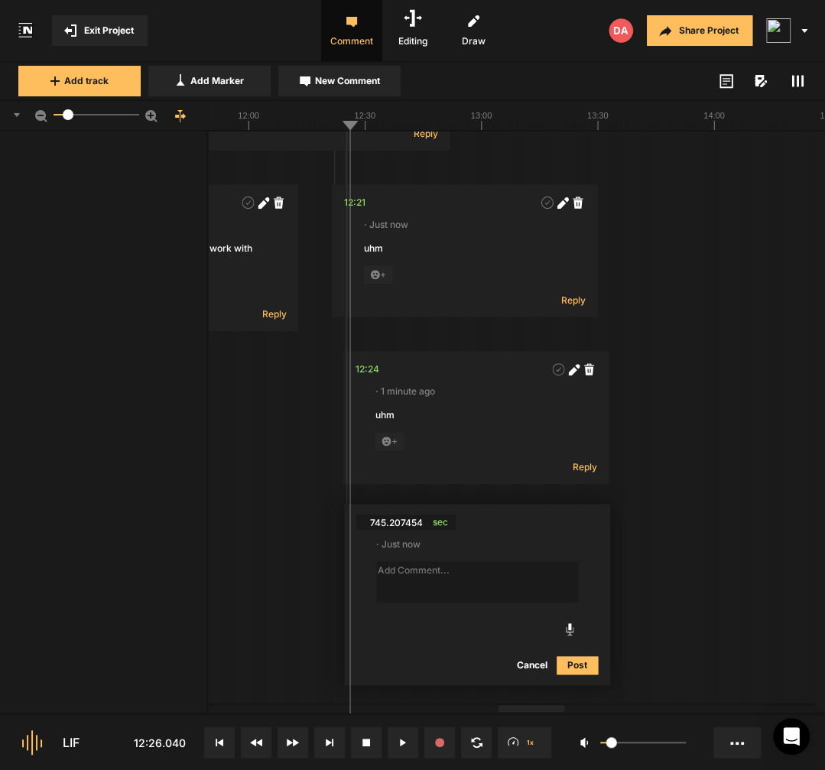
click at [539, 667] on button "Cancel" at bounding box center [532, 665] width 49 height 18
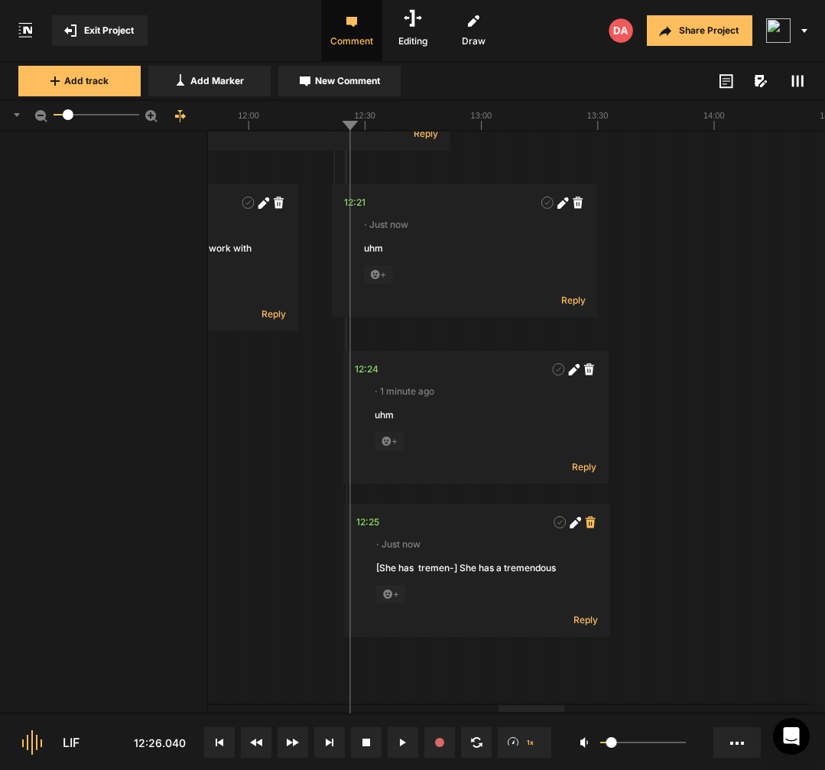
click at [589, 528] on icon at bounding box center [591, 521] width 10 height 11
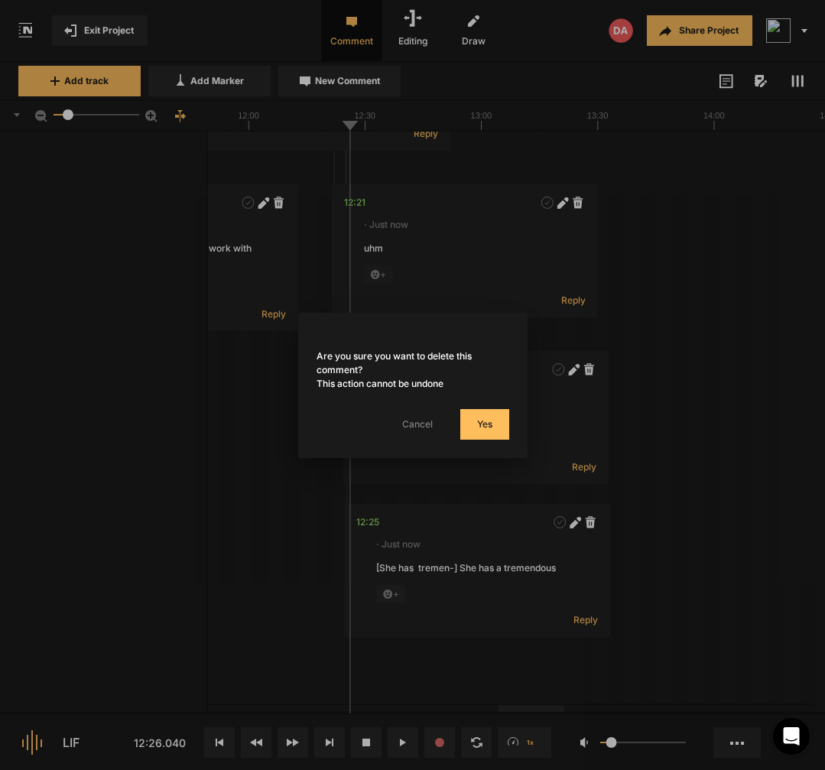
click at [492, 427] on button "Yes" at bounding box center [484, 424] width 49 height 31
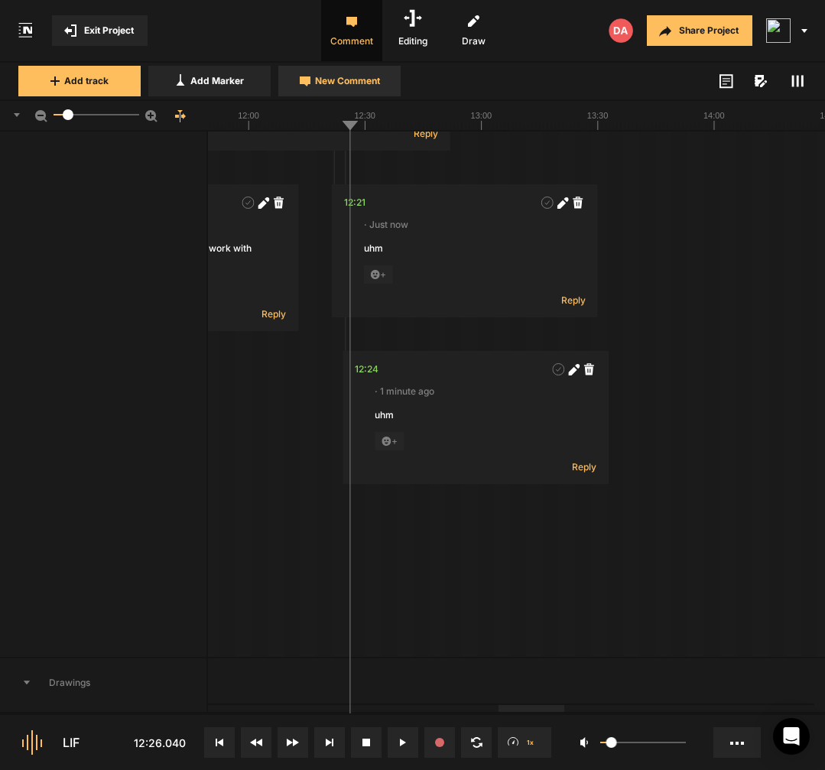
click at [348, 93] on button "New Comment" at bounding box center [339, 81] width 122 height 31
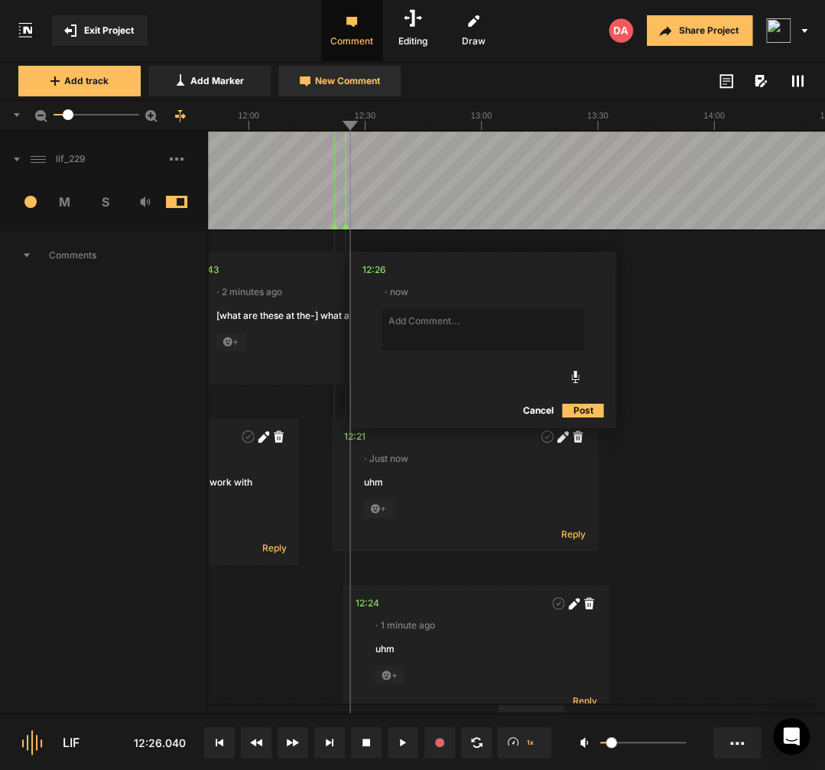
type textarea "[She has tremen-] She has a tremendous"
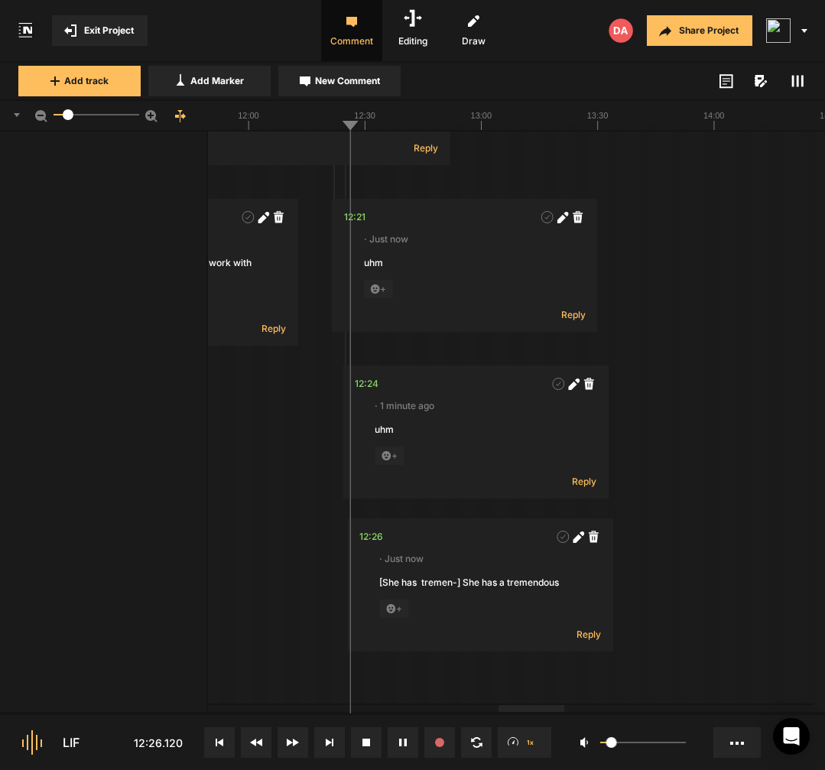
scroll to position [219, 0]
click at [376, 540] on div "12:26" at bounding box center [371, 536] width 24 height 15
click at [373, 541] on div "12:26" at bounding box center [371, 536] width 24 height 15
click at [583, 536] on icon at bounding box center [581, 533] width 5 height 5
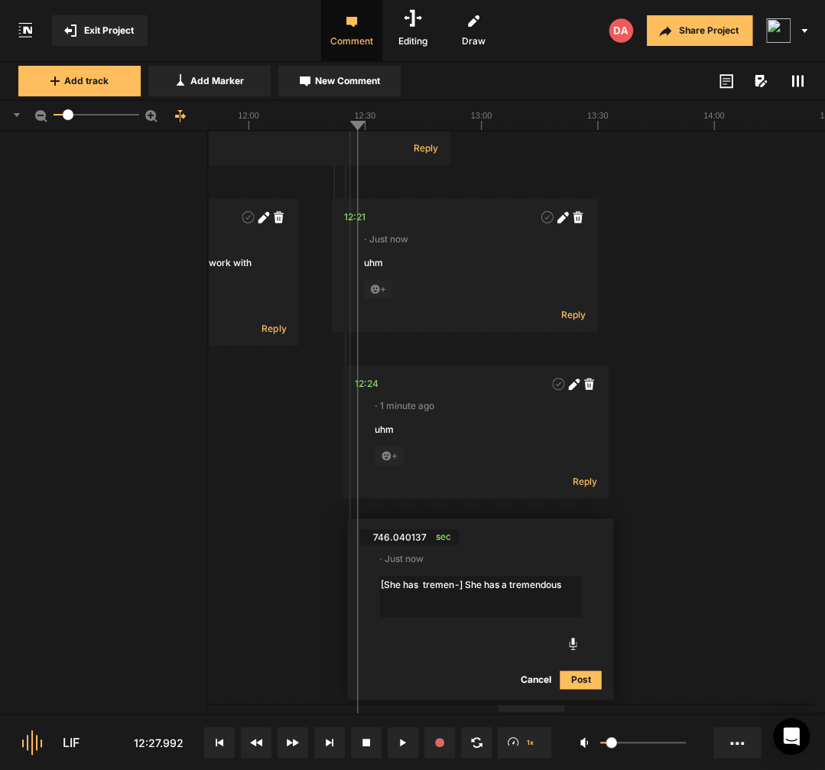
drag, startPoint x: 502, startPoint y: 583, endPoint x: 469, endPoint y: 580, distance: 33.0
click at [469, 580] on textarea "[She has tremen-] She has a tremendous" at bounding box center [480, 596] width 202 height 41
type textarea "[She has tremen-] a tremendous"
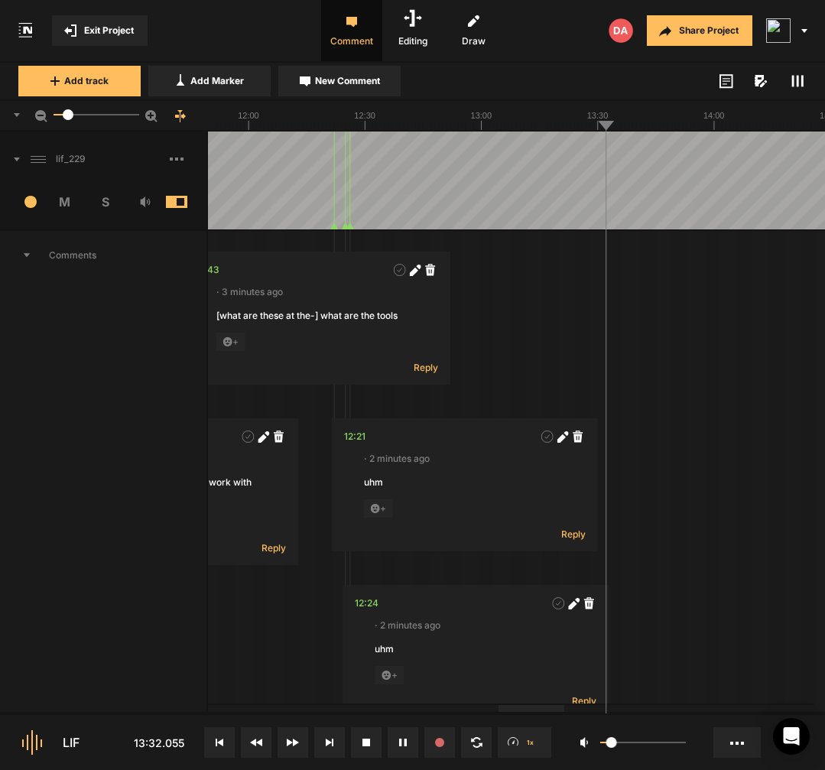
scroll to position [0, 0]
click at [589, 203] on div at bounding box center [325, 180] width 5738 height 98
click at [585, 205] on div at bounding box center [325, 180] width 5738 height 98
click at [392, 85] on button "New Comment" at bounding box center [339, 81] width 122 height 31
type textarea "noise"
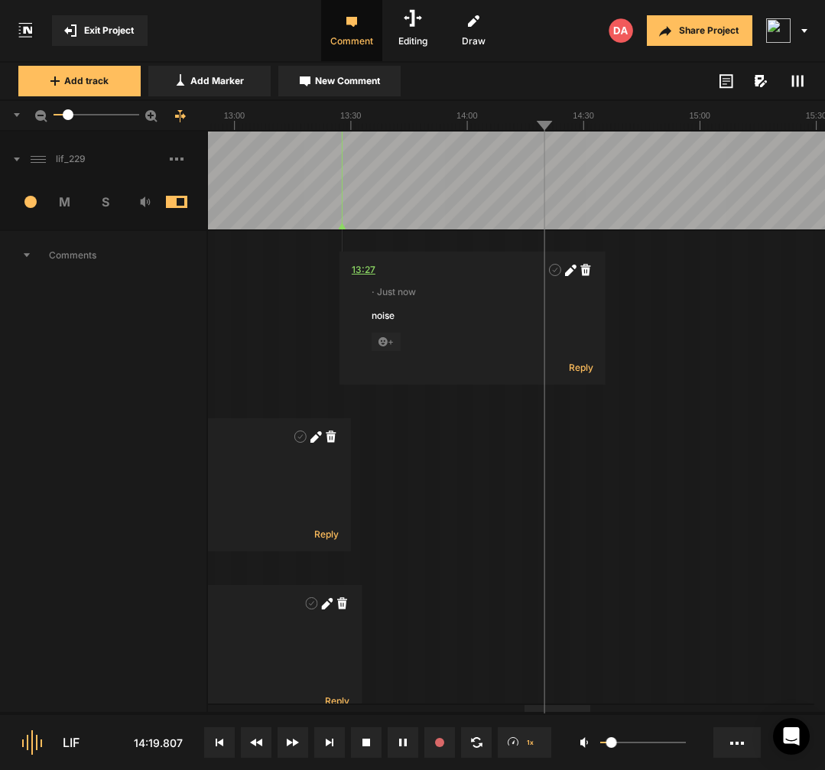
click at [365, 273] on div "13:27" at bounding box center [364, 269] width 24 height 15
click at [683, 310] on div "00:34 · 32 minutes ago uhm + Reply 00:52 · 31 minutes ago uhm + Reply 02:18 · 2…" at bounding box center [79, 637] width 5738 height 813
click at [648, 213] on div at bounding box center [79, 180] width 5738 height 98
click at [362, 76] on span "New Comment" at bounding box center [347, 81] width 65 height 14
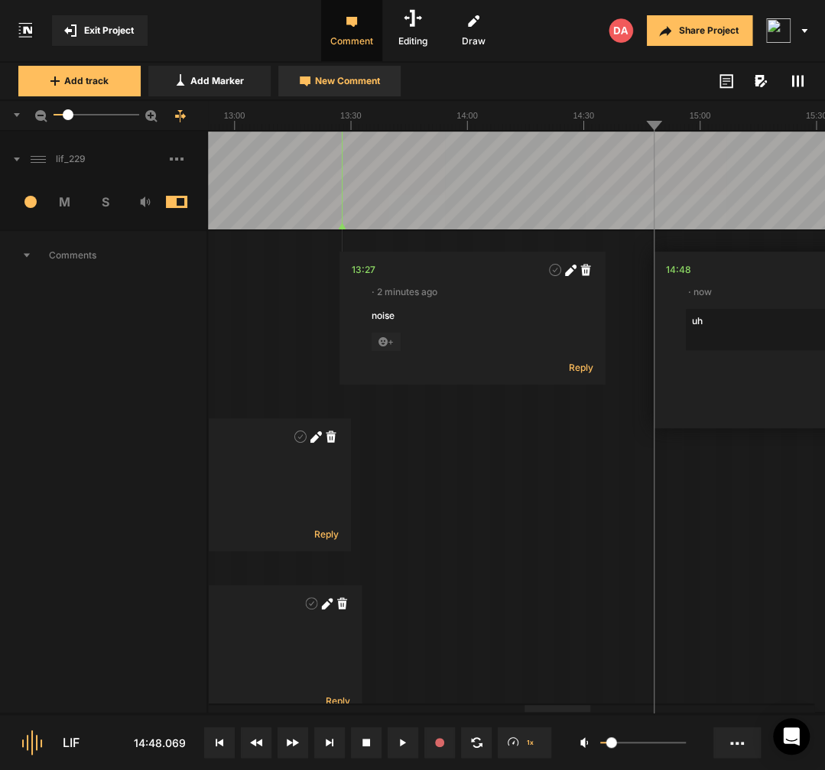
type textarea "uhm"
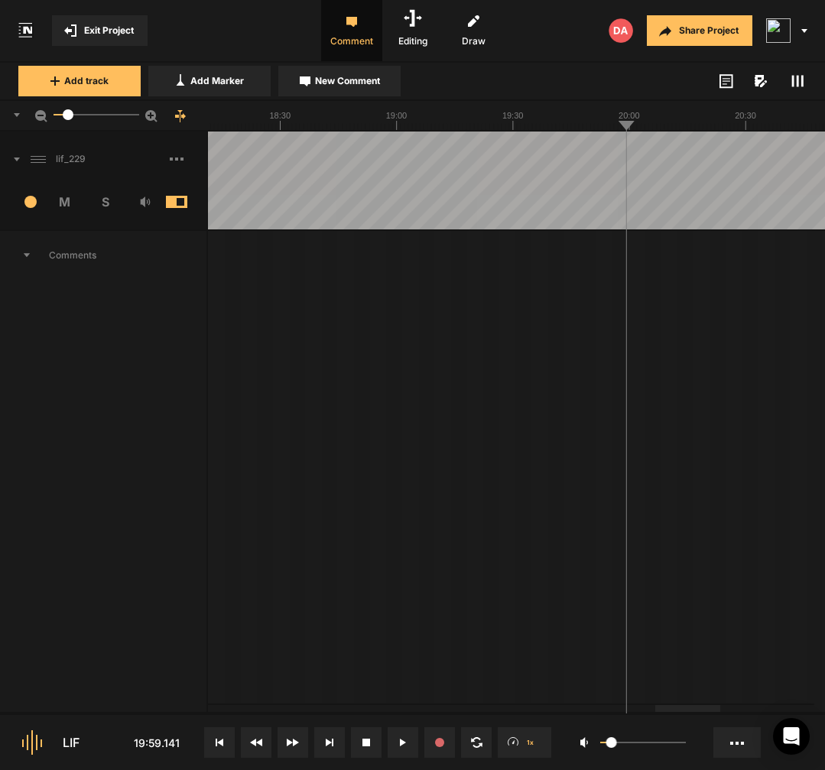
click at [344, 86] on span "New Comment" at bounding box center [347, 81] width 65 height 14
click at [720, 335] on textarea at bounding box center [749, 329] width 202 height 41
type textarea "I will dare to say"
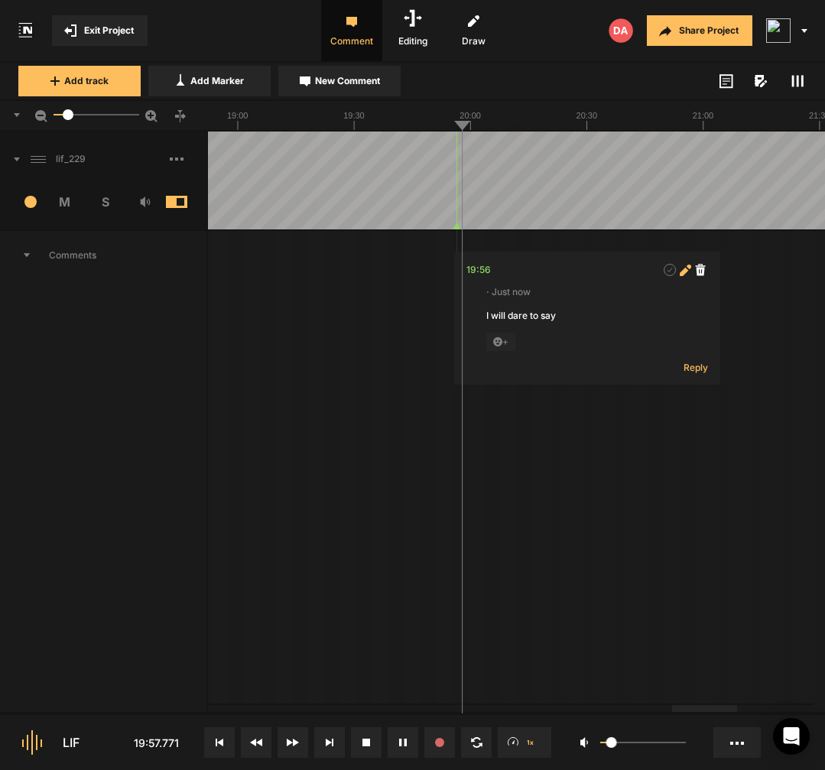
click at [687, 272] on icon at bounding box center [684, 271] width 8 height 8
click at [551, 271] on span "sec" at bounding box center [554, 269] width 23 height 15
click at [536, 316] on textarea "I will dare to say" at bounding box center [587, 329] width 202 height 41
paste textarea "I will dare to say"
type textarea "[I will dafre ts-] I will dare to say"
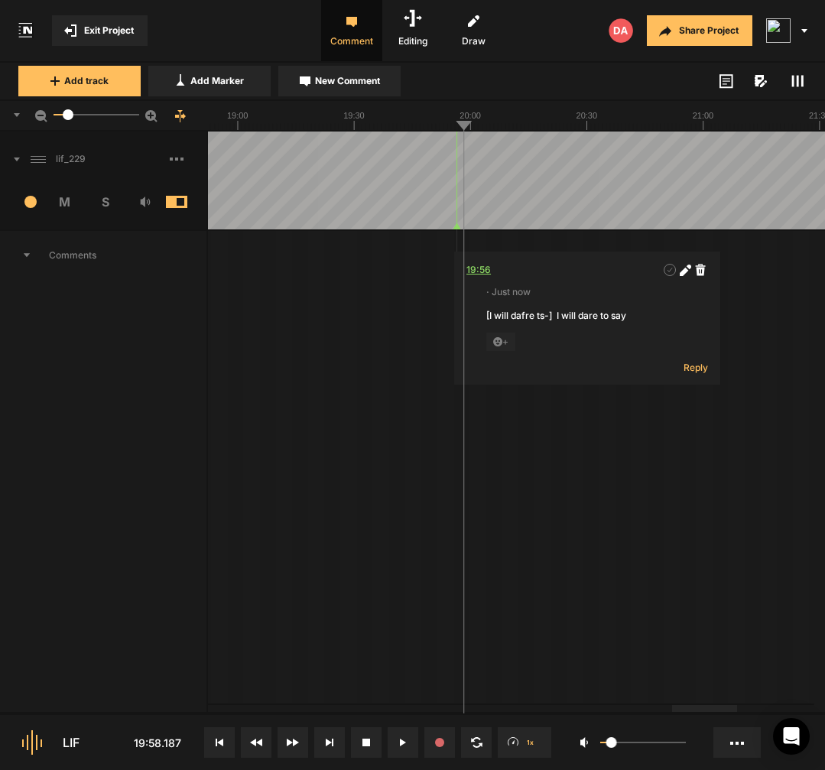
click at [485, 271] on div "19:56" at bounding box center [478, 269] width 24 height 15
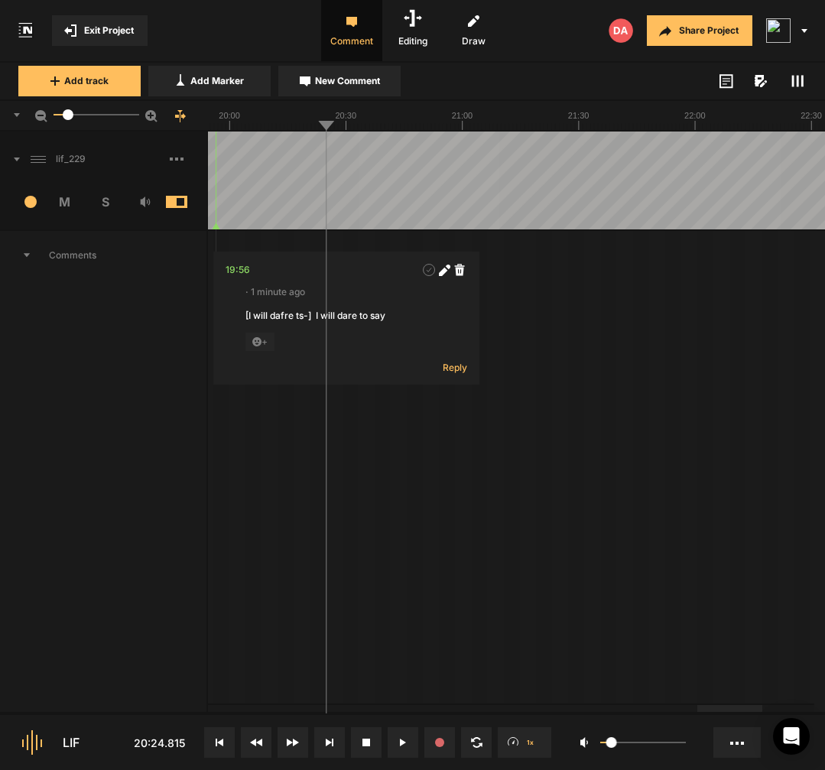
click at [355, 85] on span "New Comment" at bounding box center [347, 81] width 65 height 14
type textarea "[that’s the- ]"
click at [541, 438] on icon at bounding box center [541, 437] width 8 height 8
click at [397, 480] on textarea "[that’s the- ]" at bounding box center [446, 496] width 202 height 41
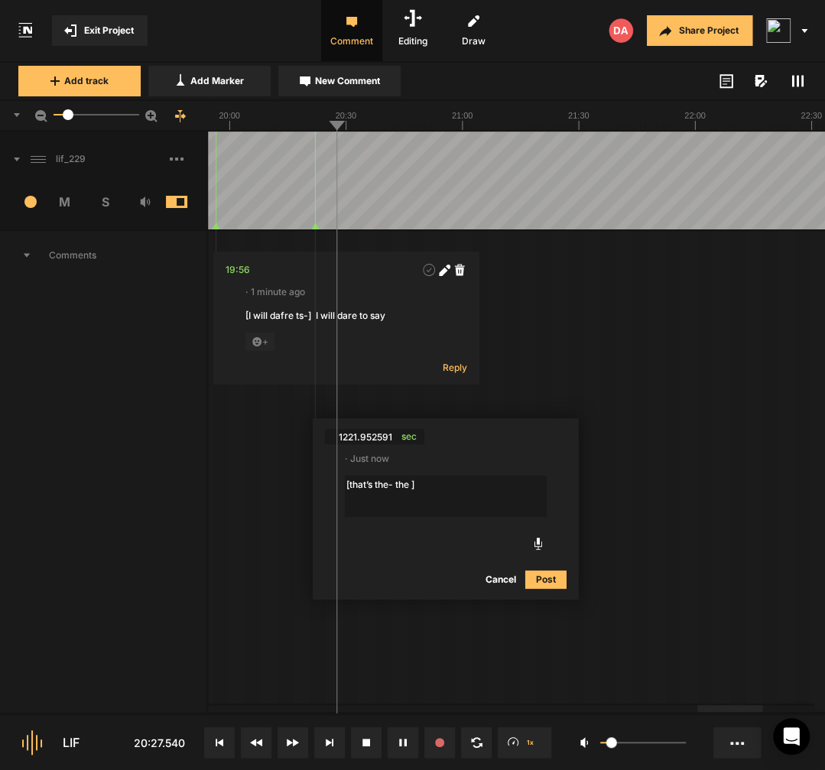
click at [453, 487] on textarea "[that’s the- the ]" at bounding box center [446, 496] width 202 height 41
type textarea "[that’s the- the ] this podcast"
click at [342, 443] on div "20:21" at bounding box center [337, 436] width 24 height 15
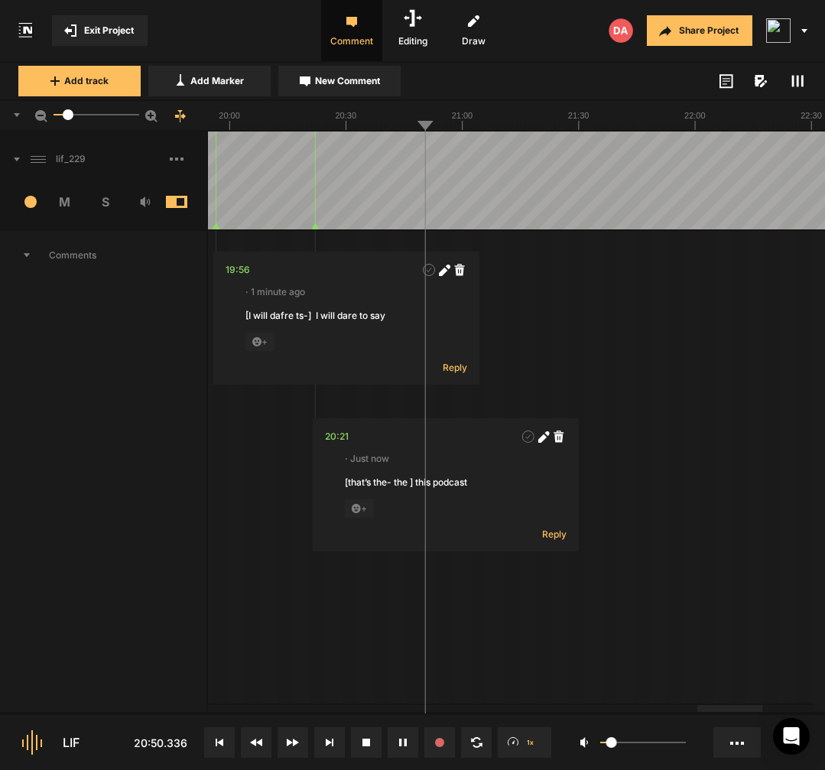
click at [333, 440] on div "20:21" at bounding box center [337, 436] width 24 height 15
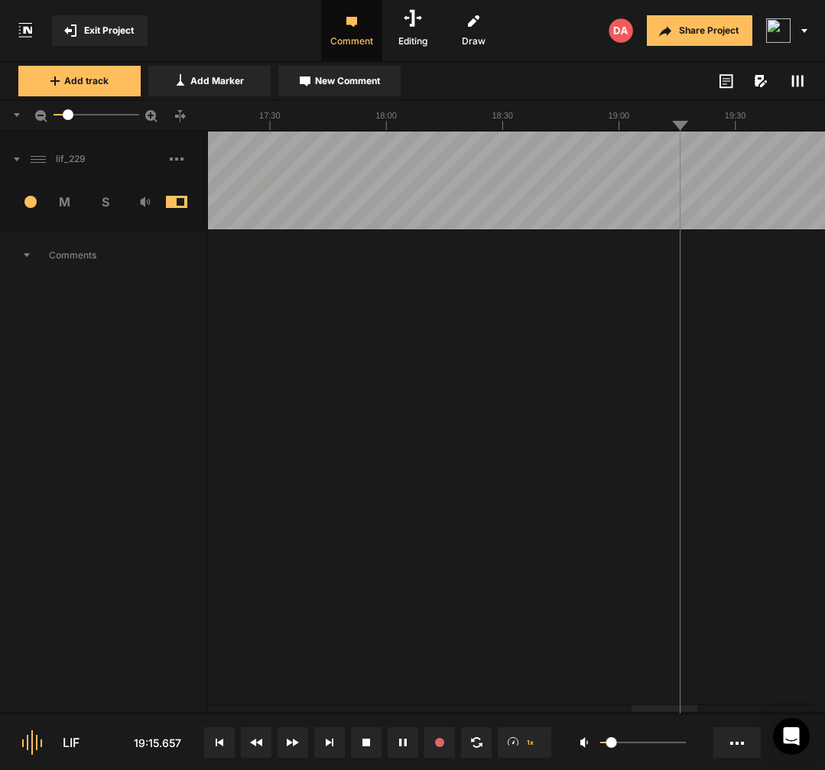
click at [370, 81] on span "New Comment" at bounding box center [347, 81] width 65 height 14
click at [207, 470] on div "Comments" at bounding box center [104, 637] width 208 height 816
click at [757, 339] on textarea at bounding box center [795, 329] width 202 height 41
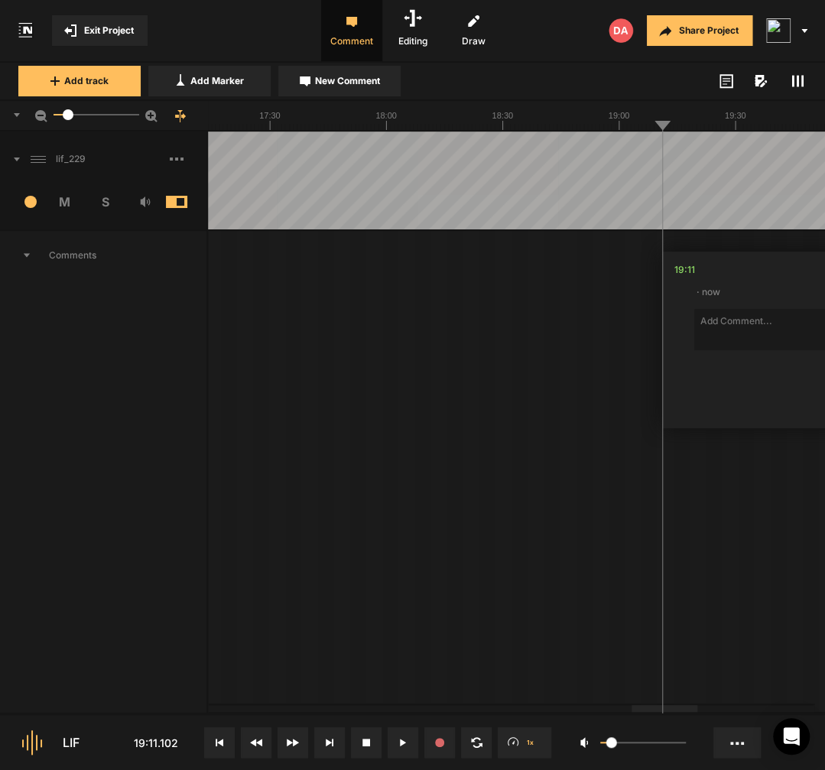
paste textarea "Because the general"
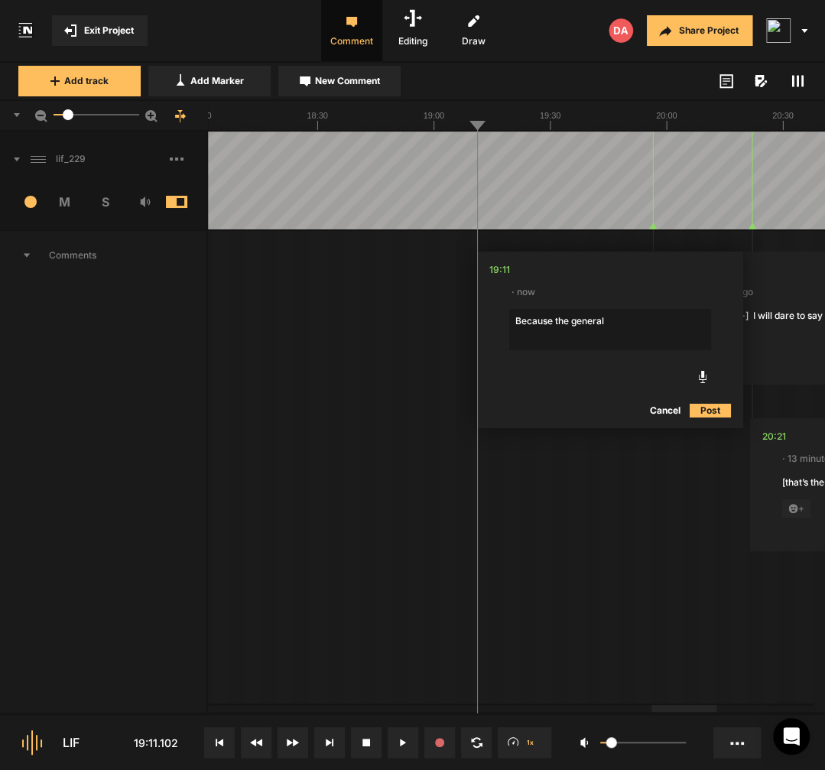
click at [683, 312] on textarea "Because the general" at bounding box center [610, 329] width 202 height 41
paste textarea "ommunity of women, at least the general community of women"
click at [623, 332] on textarea "ommunity of women, at least the general community of women Because the general" at bounding box center [610, 329] width 202 height 41
drag, startPoint x: 628, startPoint y: 331, endPoint x: 560, endPoint y: 317, distance: 70.2
click at [560, 317] on textarea "ommunity of women, at least the general community of women Because the general" at bounding box center [610, 329] width 202 height 41
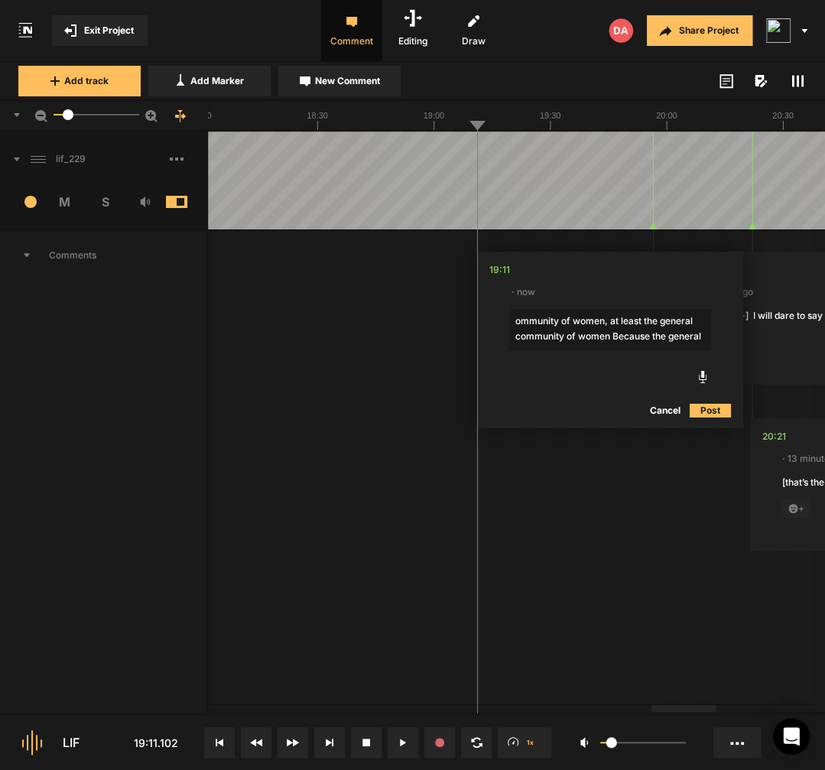
click at [560, 320] on textarea "ommunity of women, at least the general community of women Because the general" at bounding box center [610, 329] width 202 height 41
click at [636, 333] on textarea "Because the general" at bounding box center [610, 329] width 202 height 41
paste textarea "ommunity of women, at least the general community of women"
click at [606, 317] on textarea "Because the general ommunity of women, at least the general community of women" at bounding box center [610, 329] width 202 height 41
click at [549, 336] on textarea "Because the general community of women, at least the general community of women" at bounding box center [610, 336] width 202 height 55
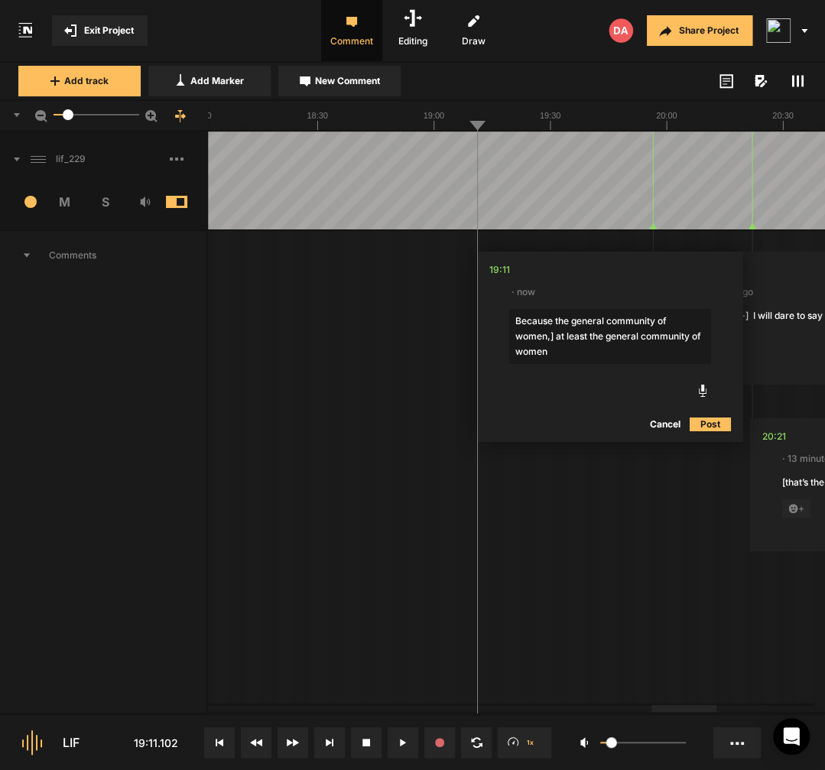
type textarea "[Because the general community of women,] at least the general community of wom…"
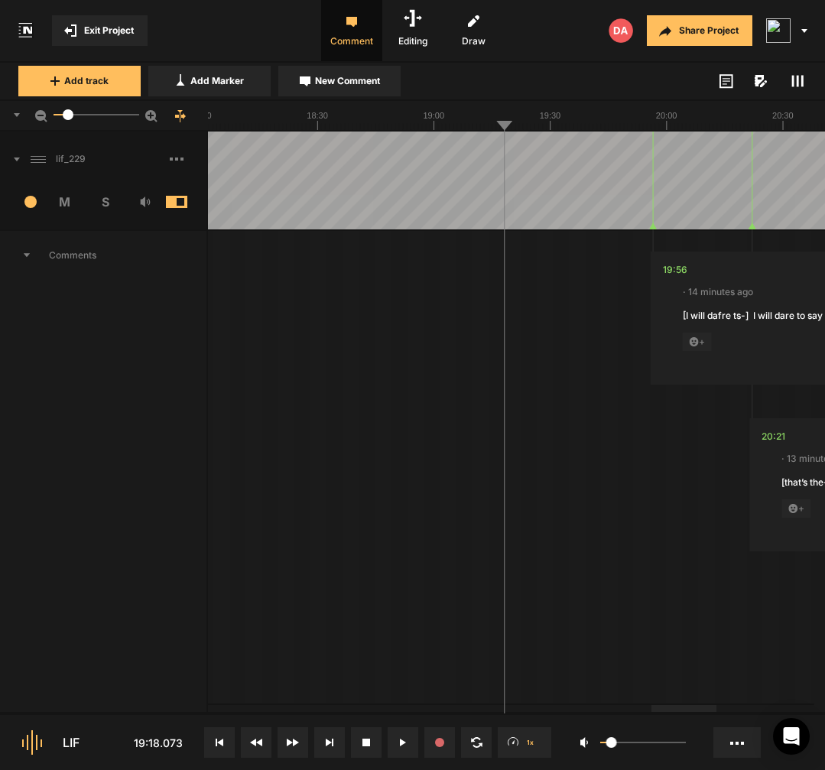
click at [355, 79] on span "New Comment" at bounding box center [347, 81] width 65 height 14
type textarea "ommunity of women, at least the general community of women"
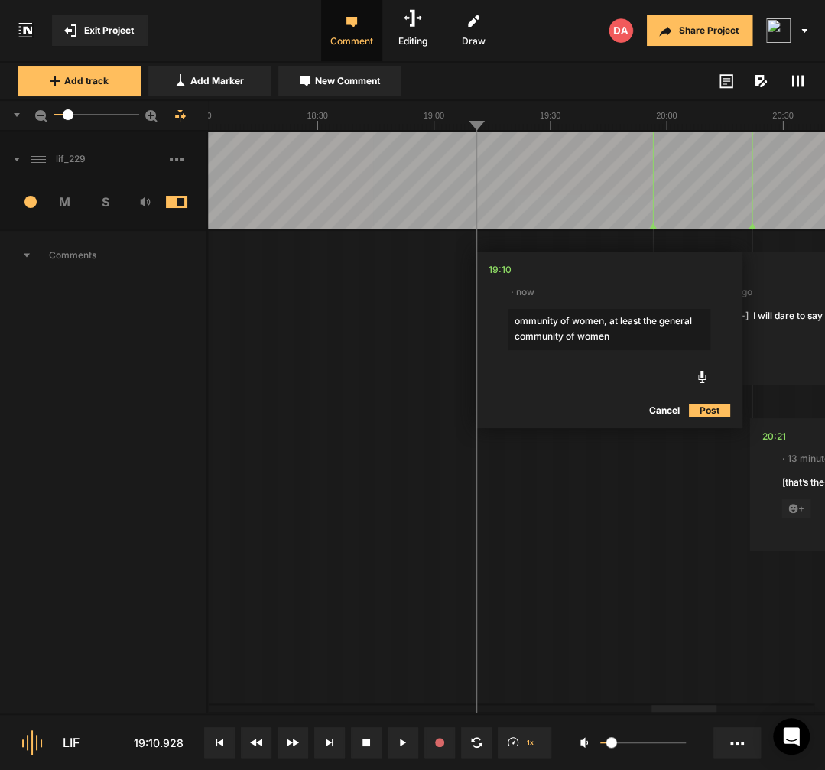
click at [517, 323] on textarea "ommunity of women, at least the general community of women" at bounding box center [609, 329] width 202 height 41
click at [517, 320] on textarea "community of women, at least the general community of women" at bounding box center [609, 329] width 202 height 41
click at [550, 340] on textarea "[Because the general community of women, at least the general community of women" at bounding box center [609, 336] width 202 height 55
type textarea "[Because the general community of women,] at least the general community of wom…"
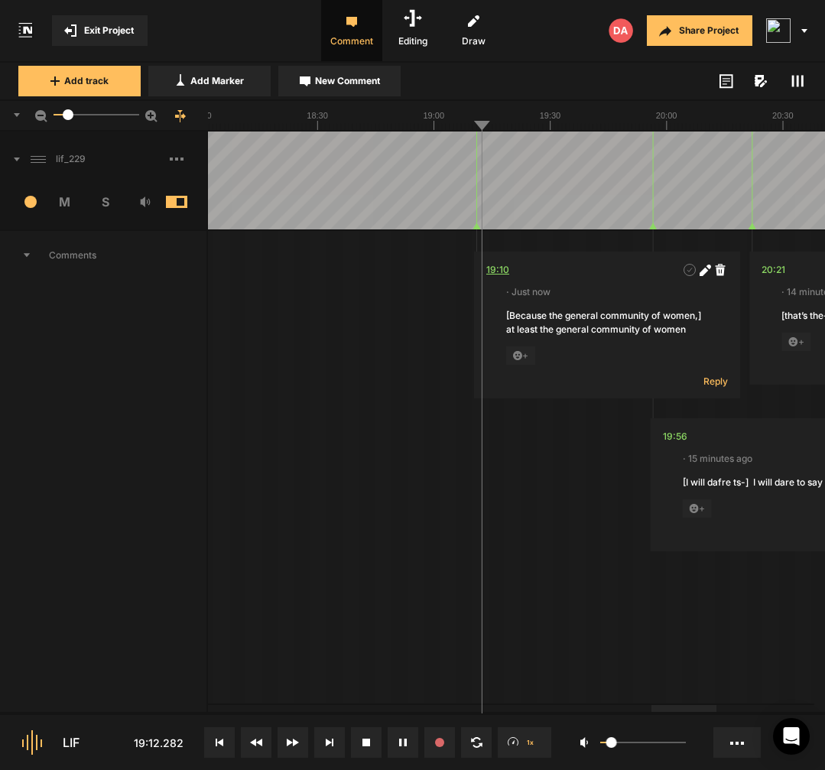
click at [501, 271] on div "19:10" at bounding box center [497, 269] width 23 height 15
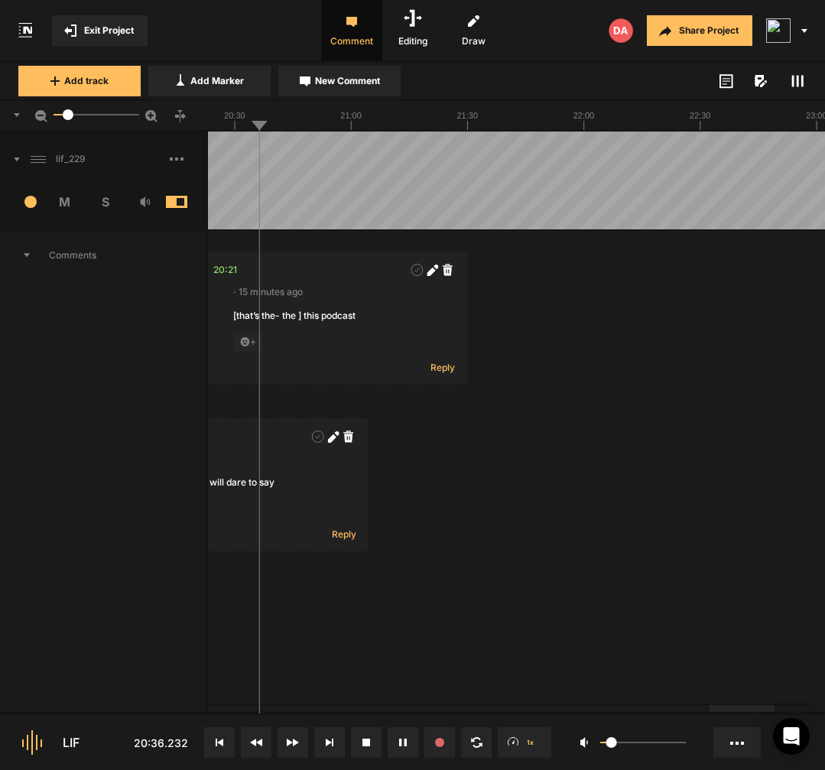
click at [372, 84] on span "New Comment" at bounding box center [347, 81] width 65 height 14
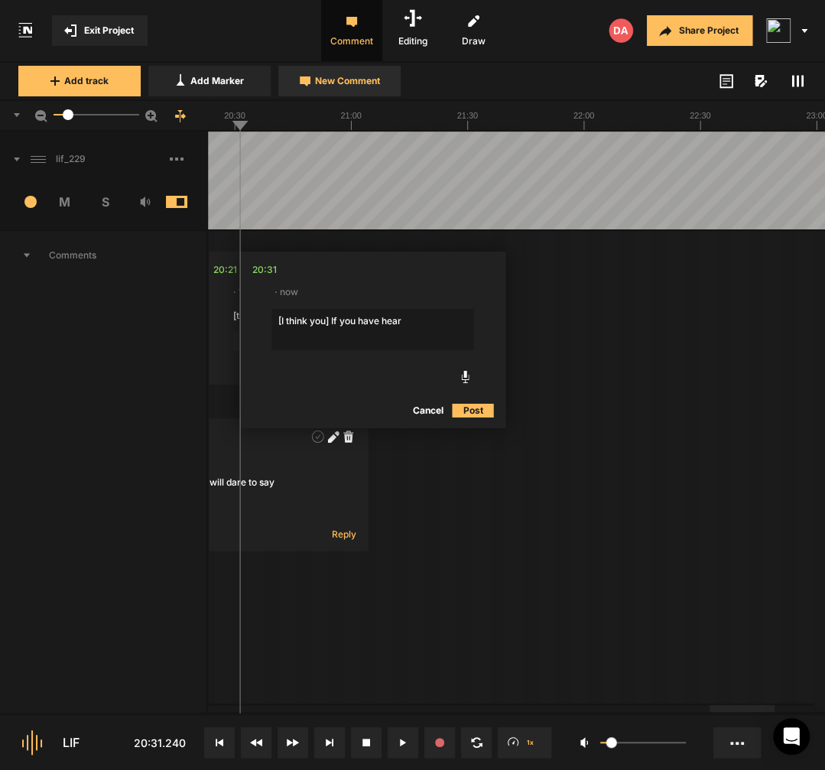
type textarea "[I think you] If you have heard"
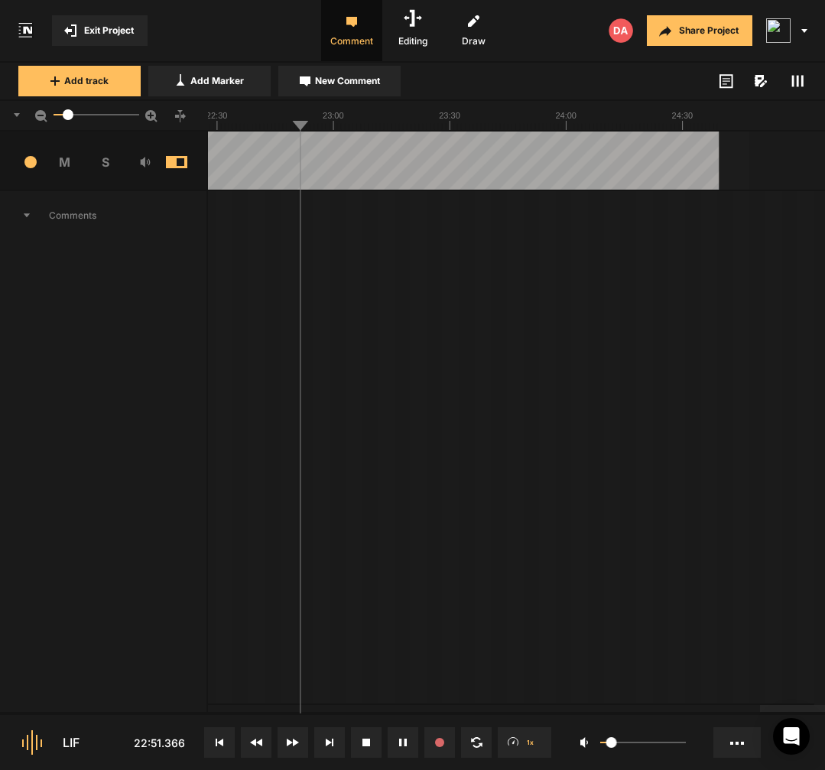
scroll to position [40, 0]
click at [347, 92] on button "New Comment" at bounding box center [339, 81] width 122 height 31
type textarea "[so there’s a diff-] that’s a different"
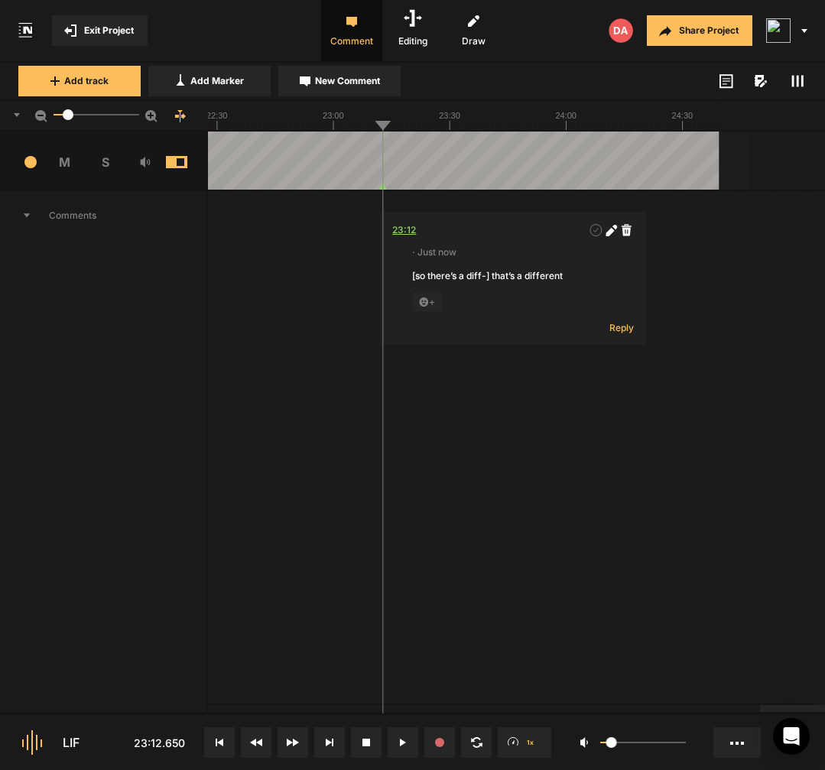
click at [399, 231] on div "23:12" at bounding box center [404, 229] width 24 height 15
click at [612, 233] on icon at bounding box center [609, 231] width 8 height 8
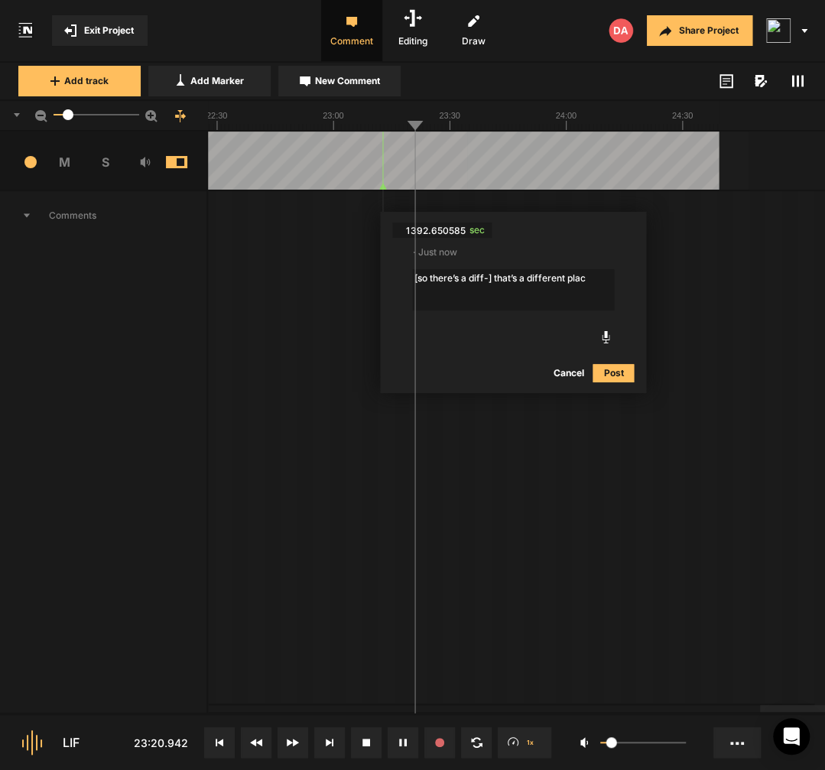
type textarea "[so there’s a diff-] that’s a different place"
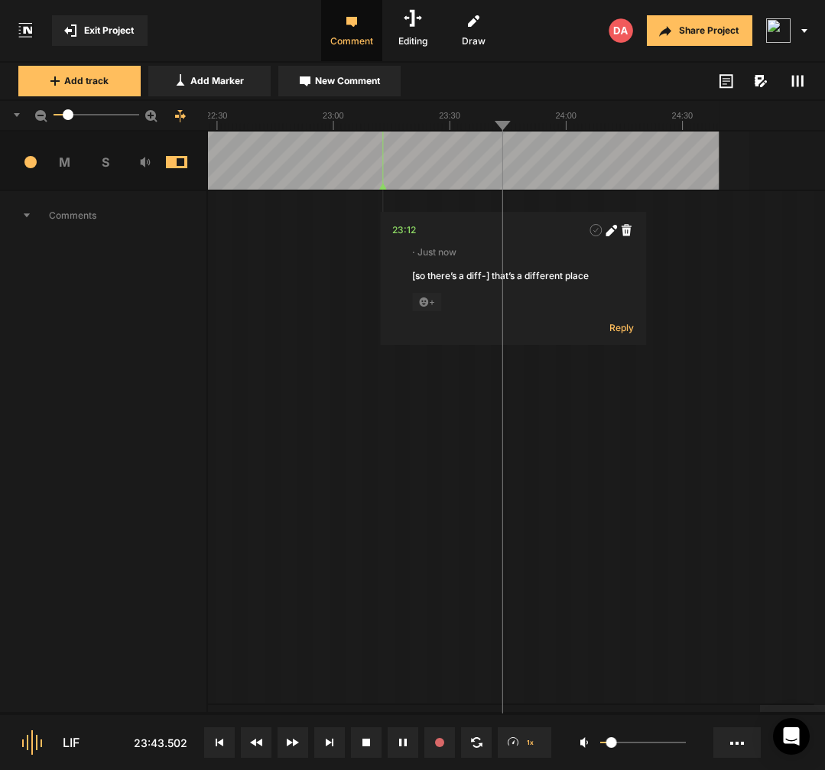
click at [380, 84] on span "New Comment" at bounding box center [347, 81] width 65 height 14
type textarea "uhm"
drag, startPoint x: 498, startPoint y: 187, endPoint x: 498, endPoint y: 206, distance: 18.3
click at [498, 206] on nt-track "lif_229 13 M S Comments 00:34 · 1 hour ago uhm + Reply 00:52 · 60 minutes ago u…" at bounding box center [412, 597] width 825 height 1011
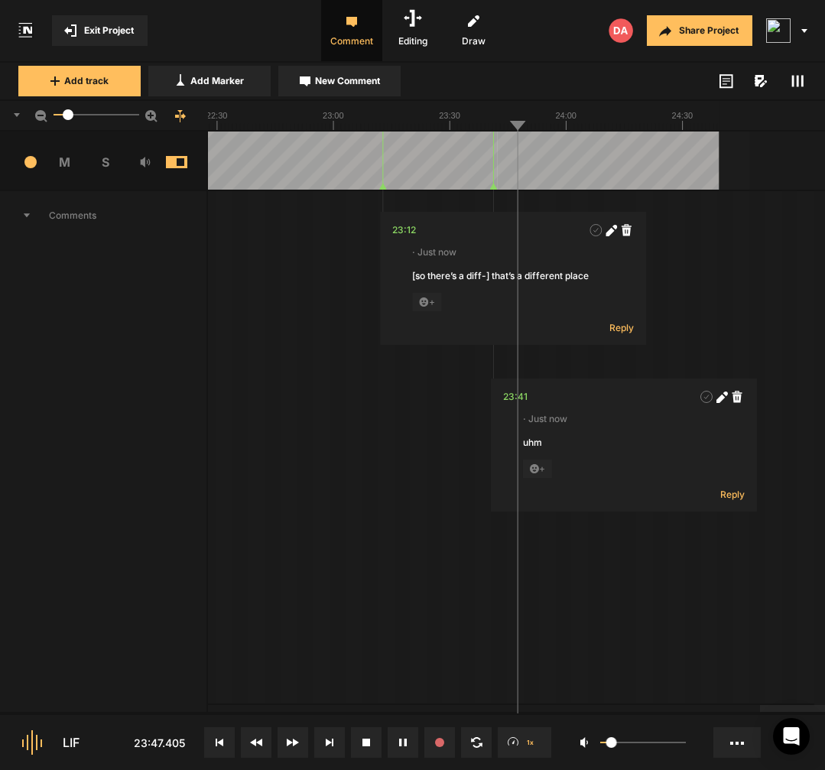
click at [494, 186] on icon at bounding box center [492, 186] width 7 height 6
click at [517, 403] on div "23:40" at bounding box center [515, 396] width 27 height 15
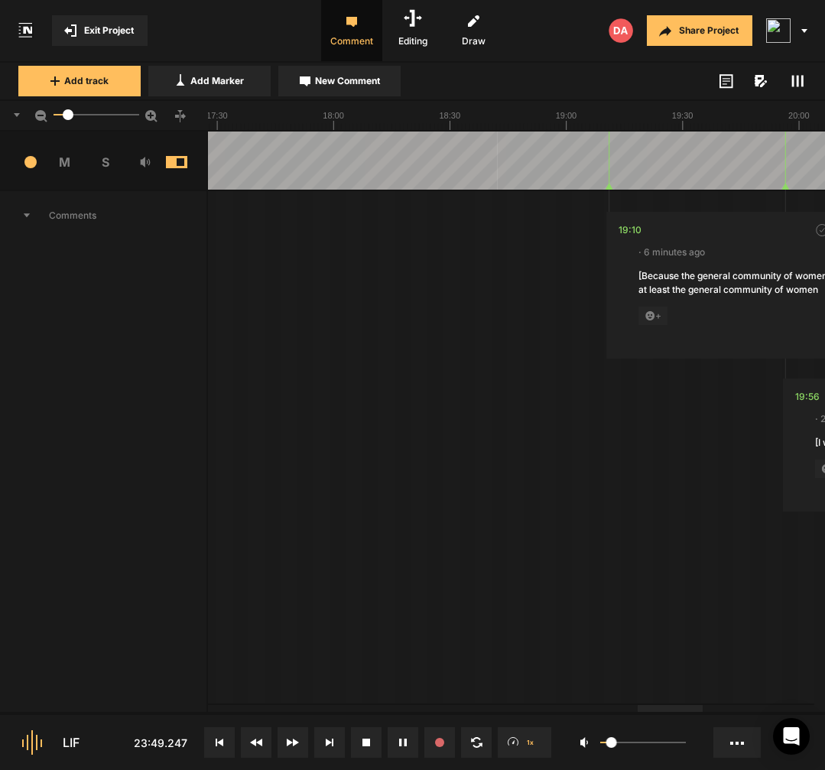
click at [30, 213] on icon at bounding box center [27, 215] width 8 height 5
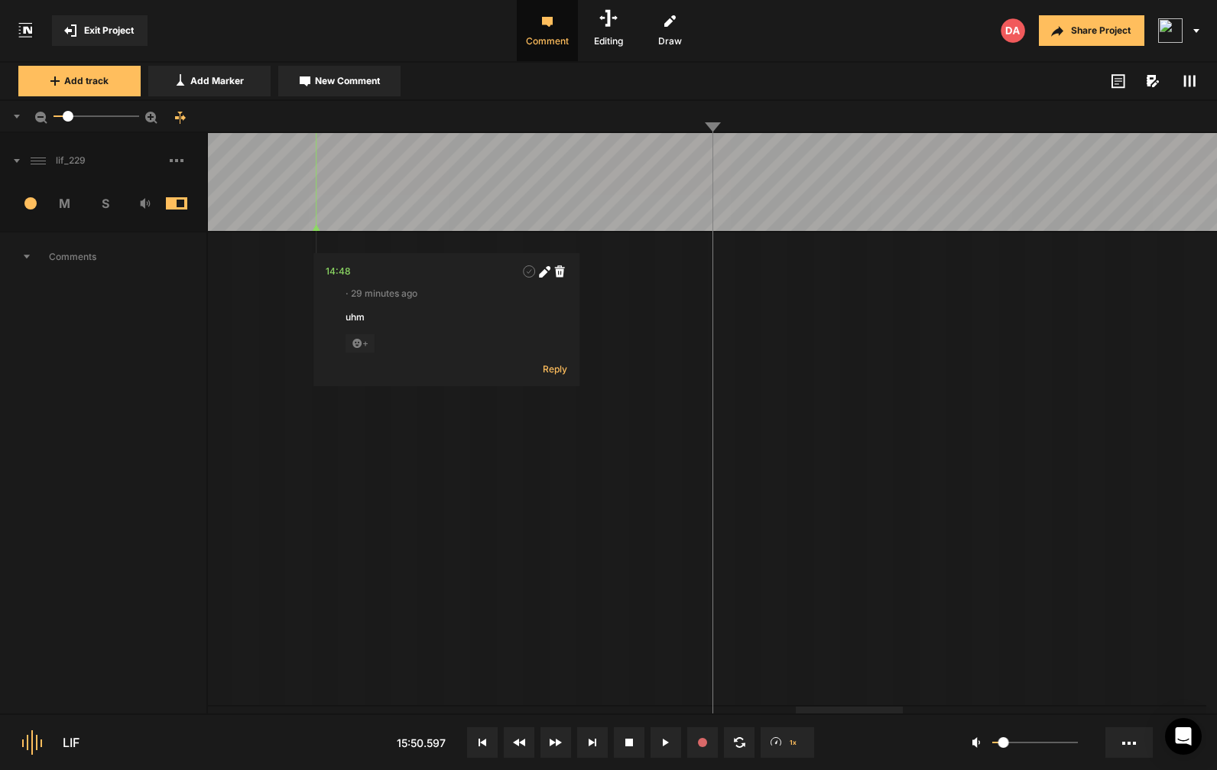
click at [174, 162] on span at bounding box center [188, 160] width 37 height 24
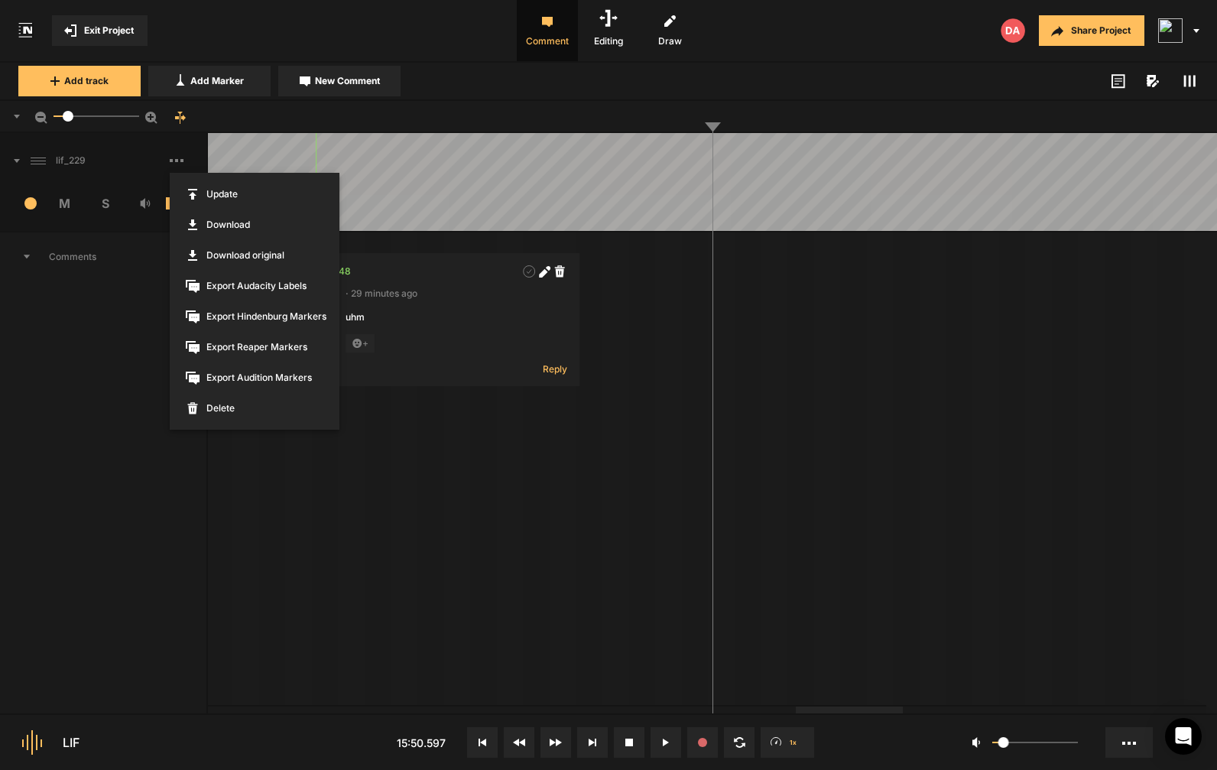
click at [258, 351] on span "Export Reaper Markers" at bounding box center [255, 347] width 170 height 31
